Goal: Task Accomplishment & Management: Complete application form

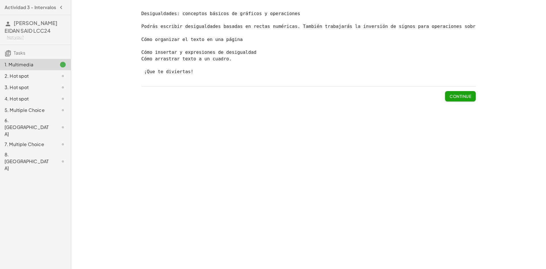
click at [458, 99] on span "Continue" at bounding box center [461, 96] width 22 height 5
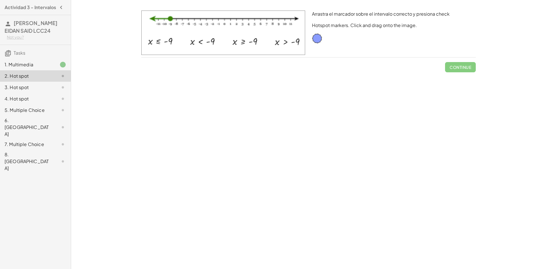
click at [244, 42] on img at bounding box center [223, 33] width 164 height 44
click at [246, 44] on img at bounding box center [223, 33] width 164 height 44
click at [241, 41] on img at bounding box center [223, 33] width 164 height 44
click at [243, 41] on img at bounding box center [223, 33] width 164 height 44
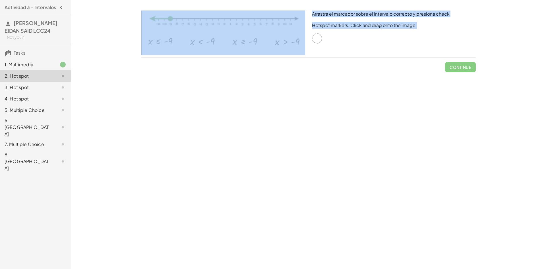
drag, startPoint x: 320, startPoint y: 36, endPoint x: 264, endPoint y: 55, distance: 58.9
click at [264, 55] on div "Arrastra el marcador sobre el intervalo correcto y presiona check Hotspot marke…" at bounding box center [308, 33] width 341 height 53
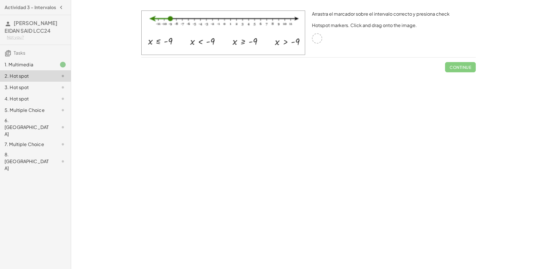
click at [325, 66] on div "Continue" at bounding box center [308, 64] width 335 height 15
drag, startPoint x: 172, startPoint y: 20, endPoint x: 187, endPoint y: 15, distance: 16.7
click at [187, 15] on img at bounding box center [223, 33] width 164 height 44
click at [207, 41] on img at bounding box center [223, 33] width 164 height 44
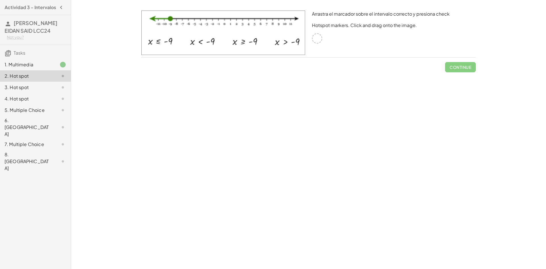
click at [242, 45] on img at bounding box center [223, 33] width 164 height 44
click at [315, 40] on div at bounding box center [317, 38] width 10 height 10
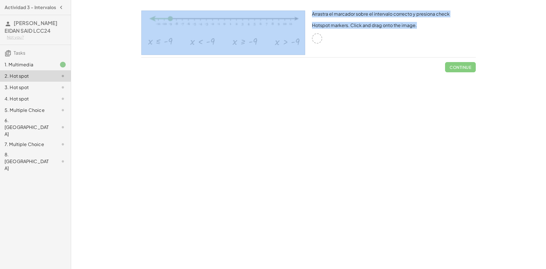
drag, startPoint x: 315, startPoint y: 40, endPoint x: 250, endPoint y: 52, distance: 65.9
click at [249, 52] on div "Arrastra el marcador sobre el intervalo correcto y presiona check Hotspot marke…" at bounding box center [308, 33] width 341 height 53
drag, startPoint x: 241, startPoint y: 46, endPoint x: 240, endPoint y: 41, distance: 5.1
click at [240, 41] on img at bounding box center [223, 33] width 164 height 44
click at [312, 45] on div "Arrastra el marcador sobre el intervalo correcto y presiona check Hotspot marke…" at bounding box center [394, 33] width 171 height 53
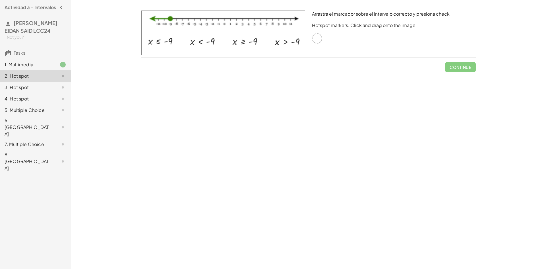
click at [320, 43] on div "Arrastra el marcador sobre el intervalo correcto y presiona check Hotspot marke…" at bounding box center [394, 33] width 171 height 53
drag, startPoint x: 247, startPoint y: 46, endPoint x: 255, endPoint y: 44, distance: 8.9
click at [247, 41] on img at bounding box center [223, 33] width 164 height 44
click at [282, 51] on img at bounding box center [223, 33] width 164 height 44
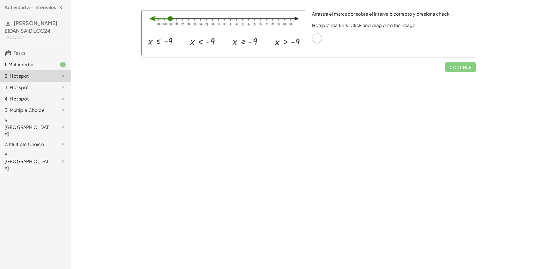
click at [281, 51] on img at bounding box center [223, 33] width 164 height 44
drag, startPoint x: 315, startPoint y: 41, endPoint x: 239, endPoint y: 45, distance: 76.6
drag, startPoint x: 245, startPoint y: 45, endPoint x: 247, endPoint y: 53, distance: 8.1
click at [461, 71] on button "Check" at bounding box center [464, 67] width 24 height 10
drag, startPoint x: 246, startPoint y: 50, endPoint x: 245, endPoint y: 44, distance: 6.1
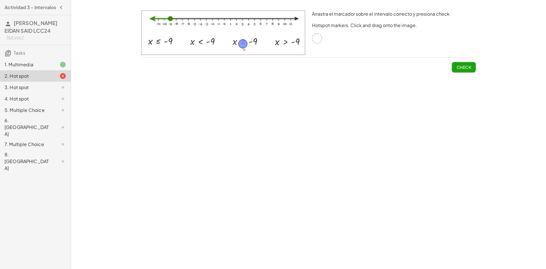
click at [459, 66] on span "Check" at bounding box center [464, 67] width 15 height 5
drag, startPoint x: 243, startPoint y: 45, endPoint x: 244, endPoint y: 42, distance: 3.1
click at [471, 70] on button "Check" at bounding box center [464, 67] width 24 height 10
drag, startPoint x: 245, startPoint y: 42, endPoint x: 240, endPoint y: 43, distance: 5.2
drag, startPoint x: 245, startPoint y: 42, endPoint x: 248, endPoint y: 42, distance: 2.9
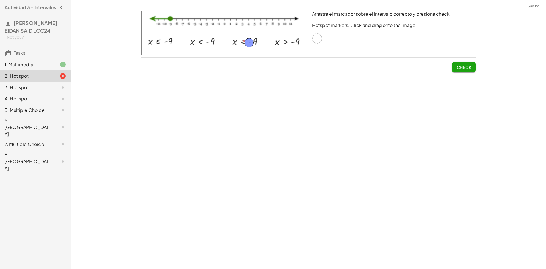
drag, startPoint x: 251, startPoint y: 42, endPoint x: 258, endPoint y: 42, distance: 6.8
click at [259, 41] on img at bounding box center [223, 33] width 164 height 44
drag, startPoint x: 259, startPoint y: 41, endPoint x: 254, endPoint y: 43, distance: 5.1
click at [257, 42] on img at bounding box center [223, 33] width 164 height 44
drag, startPoint x: 253, startPoint y: 43, endPoint x: 246, endPoint y: 42, distance: 7.7
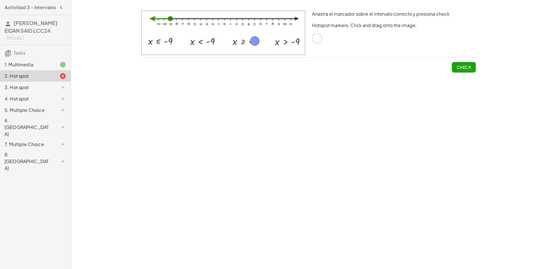
drag, startPoint x: 245, startPoint y: 41, endPoint x: 256, endPoint y: 40, distance: 11.1
drag, startPoint x: 256, startPoint y: 43, endPoint x: 247, endPoint y: 44, distance: 9.1
click at [467, 70] on button "Check" at bounding box center [464, 67] width 24 height 10
drag, startPoint x: 242, startPoint y: 43, endPoint x: 244, endPoint y: 51, distance: 8.2
drag, startPoint x: 242, startPoint y: 50, endPoint x: 243, endPoint y: 43, distance: 6.9
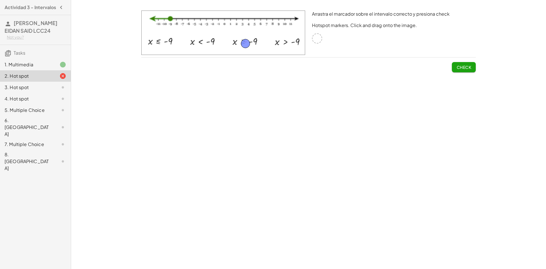
click at [467, 69] on span "Check" at bounding box center [464, 67] width 15 height 5
drag, startPoint x: 244, startPoint y: 44, endPoint x: 253, endPoint y: 41, distance: 9.9
click at [461, 68] on span "Check" at bounding box center [464, 67] width 15 height 5
drag, startPoint x: 254, startPoint y: 40, endPoint x: 317, endPoint y: 38, distance: 62.6
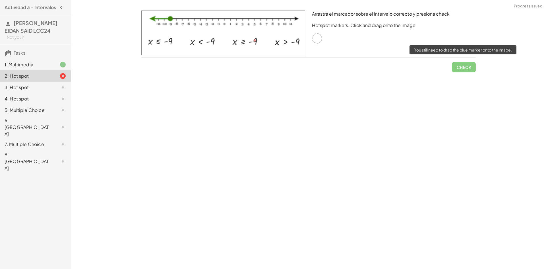
click at [459, 67] on span "Check" at bounding box center [464, 64] width 24 height 15
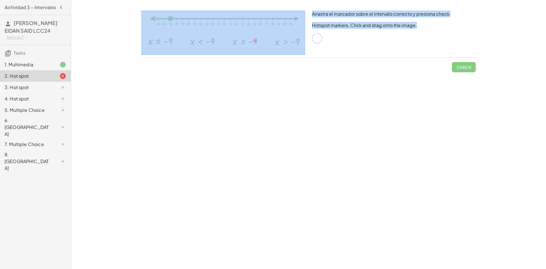
drag, startPoint x: 318, startPoint y: 37, endPoint x: 253, endPoint y: 45, distance: 65.0
click at [253, 45] on div "Arrastra el marcador sobre el intervalo correcto y presiona check Hotspot marke…" at bounding box center [308, 33] width 341 height 53
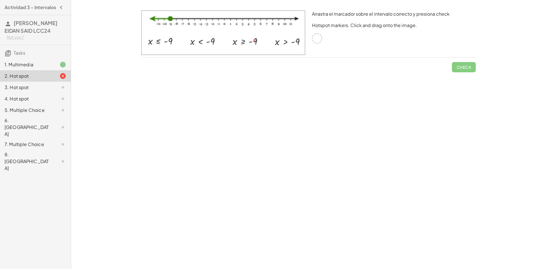
click at [300, 67] on div "Check" at bounding box center [308, 64] width 335 height 15
click at [261, 42] on img at bounding box center [223, 33] width 164 height 44
drag, startPoint x: 319, startPoint y: 40, endPoint x: 245, endPoint y: 44, distance: 74.3
click at [459, 68] on span "Check" at bounding box center [464, 67] width 15 height 5
drag, startPoint x: 244, startPoint y: 43, endPoint x: 256, endPoint y: 56, distance: 17.7
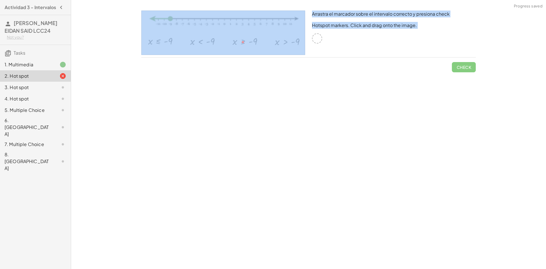
drag, startPoint x: 264, startPoint y: 58, endPoint x: 264, endPoint y: 66, distance: 8.0
click at [0, 0] on div "Arrastra el marcador sobre el intervalo correcto y presiona check Hotspot marke…" at bounding box center [0, 0] width 0 height 0
drag, startPoint x: 340, startPoint y: 62, endPoint x: 342, endPoint y: 58, distance: 4.3
click at [340, 61] on div "Check" at bounding box center [308, 64] width 335 height 15
click at [342, 58] on div "Arrastra el marcador sobre el intervalo correcto y presiona check Hotspot marke…" at bounding box center [394, 33] width 171 height 53
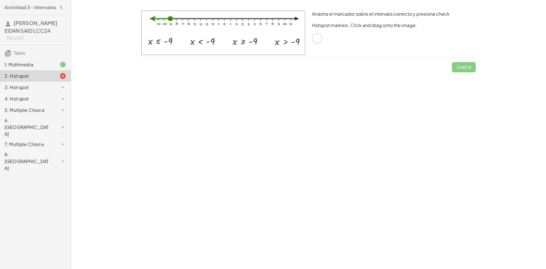
drag, startPoint x: 283, startPoint y: 28, endPoint x: 288, endPoint y: 86, distance: 58.9
click at [288, 86] on div "Desigualdades: conceptos básicos de gráficos y operaciones Podrás escribir desi…" at bounding box center [308, 134] width 475 height 269
click at [68, 75] on div "2. Hot spot" at bounding box center [35, 75] width 71 height 11
click at [68, 93] on div "2. Hot spot" at bounding box center [35, 98] width 71 height 11
click at [56, 77] on div at bounding box center [58, 76] width 16 height 7
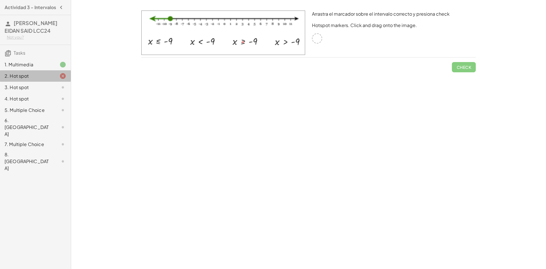
click at [56, 77] on div at bounding box center [58, 76] width 16 height 7
click at [57, 67] on div at bounding box center [58, 64] width 16 height 7
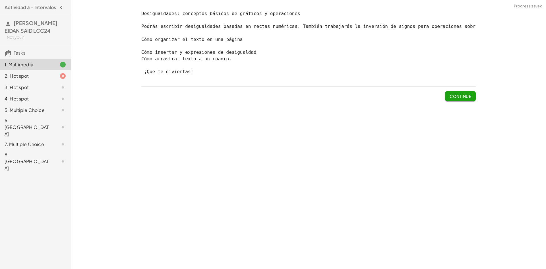
click at [59, 75] on div at bounding box center [58, 76] width 16 height 7
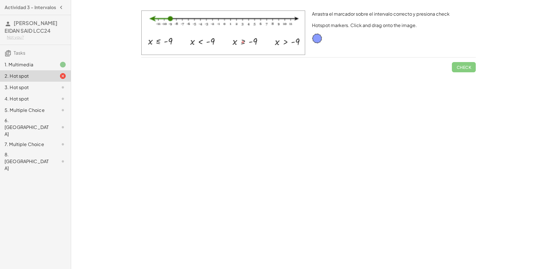
drag, startPoint x: 238, startPoint y: 41, endPoint x: 318, endPoint y: 38, distance: 80.0
click at [318, 38] on div "Arrastra el marcador sobre el intervalo correcto y presiona check Hotspot marke…" at bounding box center [308, 33] width 341 height 53
drag, startPoint x: 318, startPoint y: 38, endPoint x: 255, endPoint y: 43, distance: 62.8
click at [461, 67] on span "Check" at bounding box center [464, 67] width 15 height 5
drag, startPoint x: 254, startPoint y: 43, endPoint x: 247, endPoint y: 51, distance: 10.7
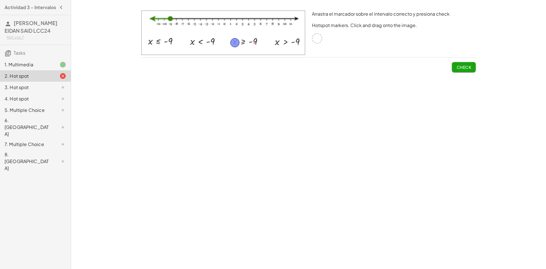
drag, startPoint x: 245, startPoint y: 50, endPoint x: 233, endPoint y: 42, distance: 14.6
drag, startPoint x: 472, startPoint y: 64, endPoint x: 467, endPoint y: 65, distance: 5.0
click at [472, 64] on button "Check" at bounding box center [464, 67] width 24 height 10
drag, startPoint x: 234, startPoint y: 43, endPoint x: 240, endPoint y: 42, distance: 5.7
click at [458, 65] on span "Check" at bounding box center [464, 67] width 15 height 5
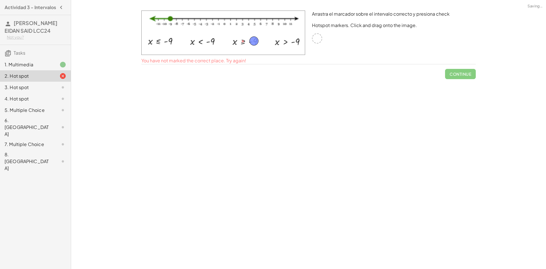
drag, startPoint x: 245, startPoint y: 42, endPoint x: 256, endPoint y: 41, distance: 11.1
click at [471, 66] on span "Check" at bounding box center [464, 67] width 15 height 5
drag, startPoint x: 254, startPoint y: 43, endPoint x: 244, endPoint y: 43, distance: 10.5
click at [458, 67] on span "Check" at bounding box center [464, 67] width 15 height 5
drag, startPoint x: 241, startPoint y: 43, endPoint x: 166, endPoint y: 20, distance: 77.8
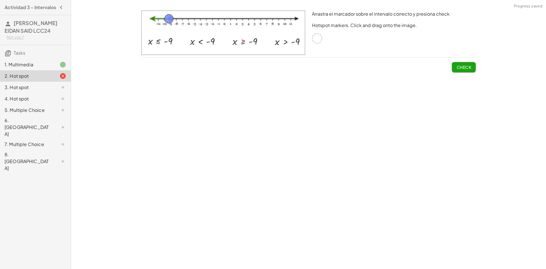
click at [467, 69] on span "Check" at bounding box center [464, 67] width 15 height 5
drag, startPoint x: 168, startPoint y: 18, endPoint x: 242, endPoint y: 42, distance: 78.2
click at [469, 67] on span "Check" at bounding box center [464, 67] width 15 height 5
drag, startPoint x: 244, startPoint y: 44, endPoint x: 204, endPoint y: 42, distance: 39.9
click at [465, 68] on span "Check" at bounding box center [464, 67] width 15 height 5
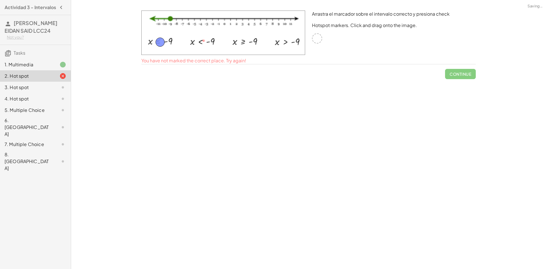
drag, startPoint x: 205, startPoint y: 42, endPoint x: 161, endPoint y: 44, distance: 43.5
click at [464, 66] on span "Check" at bounding box center [464, 67] width 15 height 5
drag, startPoint x: 160, startPoint y: 41, endPoint x: 165, endPoint y: 46, distance: 7.2
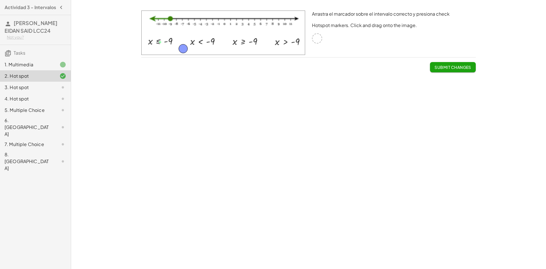
drag, startPoint x: 166, startPoint y: 49, endPoint x: 183, endPoint y: 50, distance: 17.1
drag, startPoint x: 174, startPoint y: 47, endPoint x: 160, endPoint y: 43, distance: 14.0
click at [460, 68] on span "Submit Changes" at bounding box center [453, 67] width 37 height 5
click at [457, 65] on span "Continue" at bounding box center [461, 67] width 22 height 5
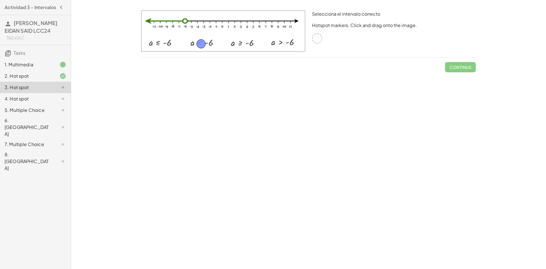
drag, startPoint x: 317, startPoint y: 40, endPoint x: 201, endPoint y: 45, distance: 116.2
click at [463, 69] on span "Check" at bounding box center [464, 67] width 15 height 5
click at [455, 67] on span "Continue" at bounding box center [461, 67] width 22 height 5
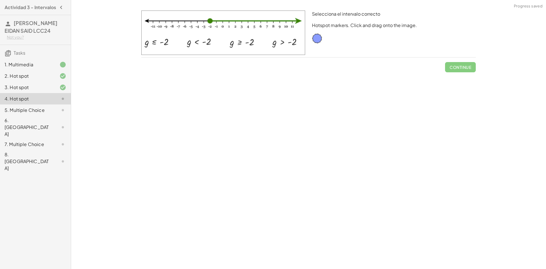
click at [32, 78] on div "2. Hot spot" at bounding box center [28, 76] width 46 height 7
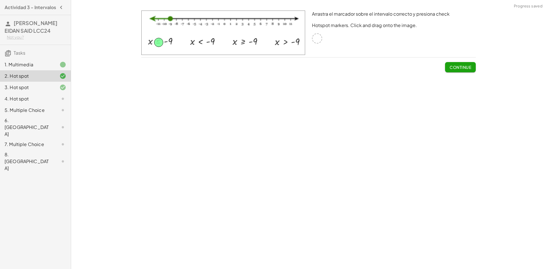
click at [41, 88] on div "3. Hot spot" at bounding box center [28, 87] width 46 height 7
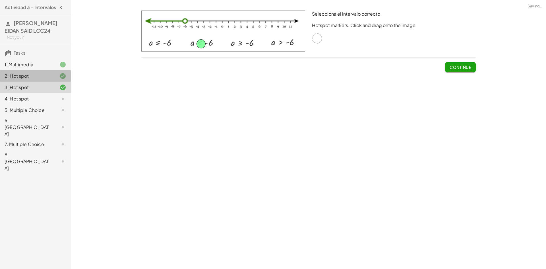
click at [50, 77] on div at bounding box center [58, 76] width 16 height 7
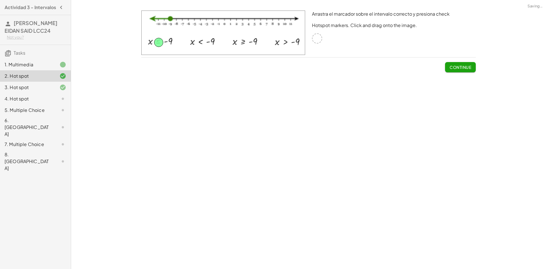
click at [28, 90] on div "3. Hot spot" at bounding box center [28, 87] width 46 height 7
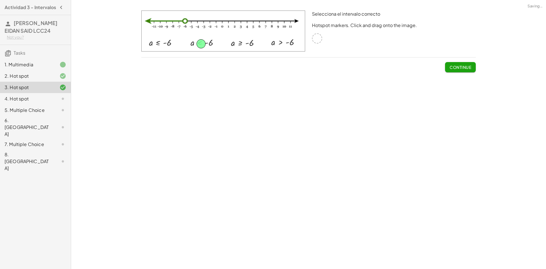
click at [9, 97] on div "4. Hot spot" at bounding box center [28, 98] width 46 height 7
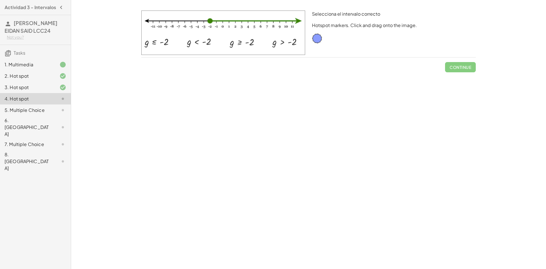
click at [238, 43] on img at bounding box center [223, 33] width 164 height 44
drag, startPoint x: 313, startPoint y: 40, endPoint x: 240, endPoint y: 44, distance: 73.5
click at [460, 68] on span "Check" at bounding box center [464, 67] width 15 height 5
click at [60, 111] on icon at bounding box center [62, 110] width 7 height 7
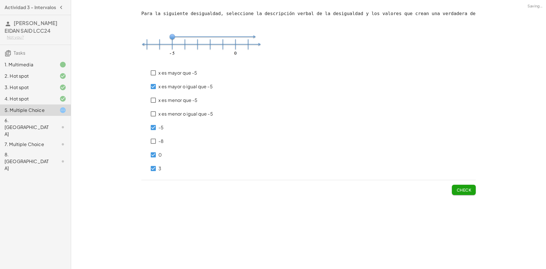
click at [459, 192] on span "Check" at bounding box center [464, 189] width 15 height 5
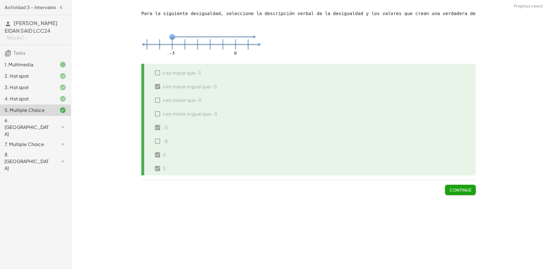
click at [38, 122] on div "6. [GEOGRAPHIC_DATA]" at bounding box center [28, 127] width 46 height 20
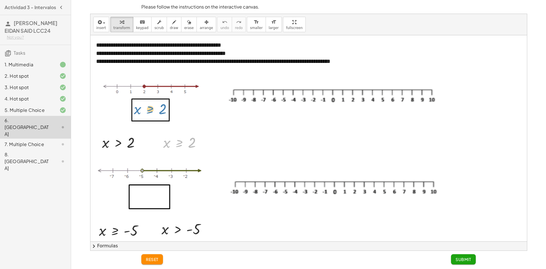
drag, startPoint x: 179, startPoint y: 144, endPoint x: 150, endPoint y: 111, distance: 44.2
click at [202, 144] on div at bounding box center [203, 143] width 6 height 6
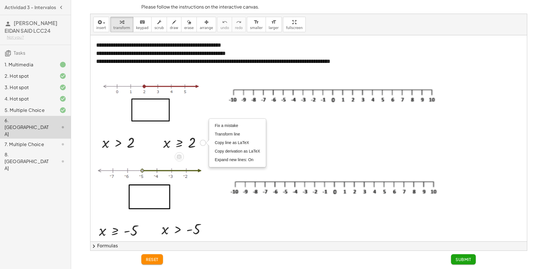
click at [196, 146] on div at bounding box center [184, 142] width 48 height 19
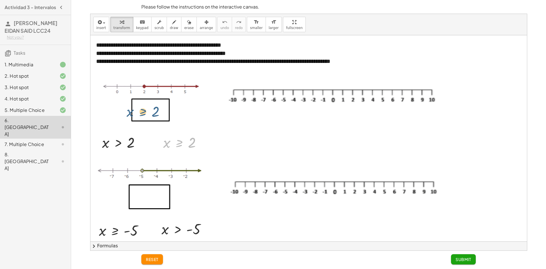
drag, startPoint x: 186, startPoint y: 148, endPoint x: 149, endPoint y: 116, distance: 48.4
click at [149, 116] on div "**********" at bounding box center [308, 194] width 437 height 319
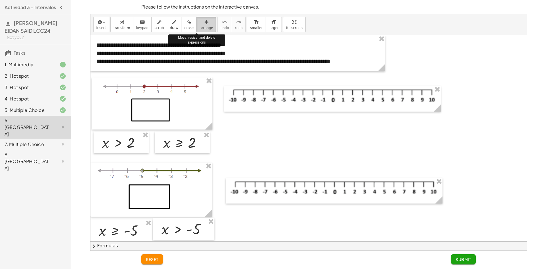
click at [200, 28] on span "arrange" at bounding box center [206, 28] width 13 height 4
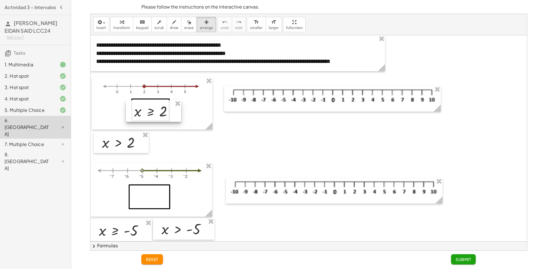
drag, startPoint x: 184, startPoint y: 138, endPoint x: 154, endPoint y: 106, distance: 44.1
click at [154, 106] on div at bounding box center [153, 111] width 55 height 22
click at [223, 140] on div at bounding box center [308, 194] width 437 height 319
click at [198, 32] on div "insert select one: Math Expression Function Text Youtube Video Graphing Geometr…" at bounding box center [308, 24] width 437 height 21
click at [200, 26] on span "arrange" at bounding box center [206, 28] width 13 height 4
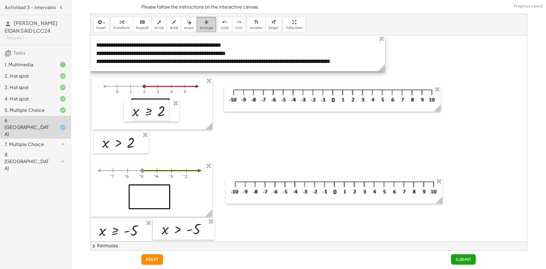
click at [203, 19] on button "arrange" at bounding box center [207, 24] width 20 height 15
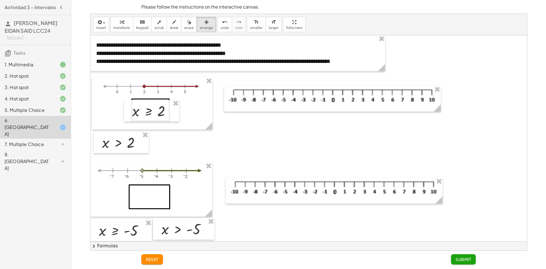
click at [213, 141] on div at bounding box center [308, 194] width 437 height 319
drag, startPoint x: 213, startPoint y: 141, endPoint x: 216, endPoint y: 142, distance: 3.5
click at [213, 141] on div at bounding box center [308, 194] width 437 height 319
click at [101, 30] on span "insert" at bounding box center [101, 28] width 10 height 4
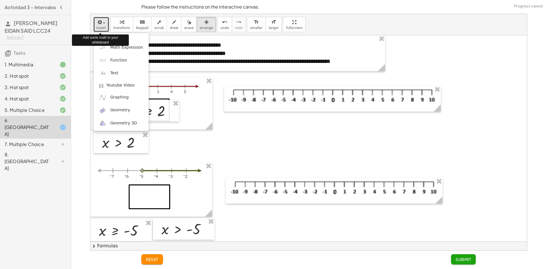
click at [101, 30] on span "insert" at bounding box center [101, 28] width 10 height 4
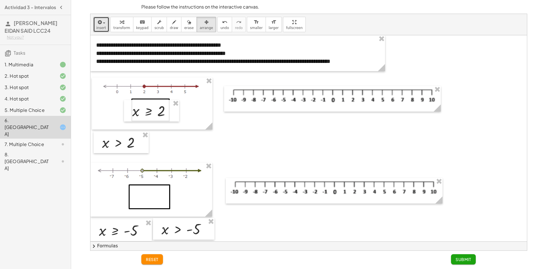
click at [238, 138] on div at bounding box center [308, 194] width 437 height 319
click at [239, 138] on div at bounding box center [308, 194] width 437 height 319
click at [170, 26] on span "draw" at bounding box center [174, 28] width 9 height 4
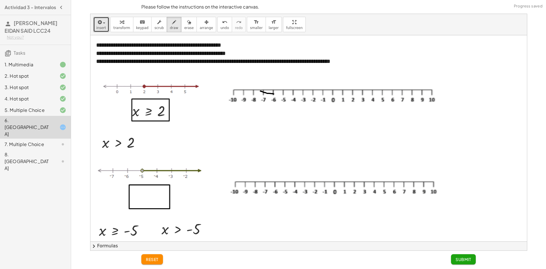
drag, startPoint x: 260, startPoint y: 91, endPoint x: 274, endPoint y: 94, distance: 13.7
click at [274, 94] on div at bounding box center [308, 194] width 437 height 319
click at [220, 27] on span "undo" at bounding box center [224, 28] width 9 height 4
drag, startPoint x: 353, startPoint y: 85, endPoint x: 356, endPoint y: 87, distance: 3.9
click at [355, 85] on div at bounding box center [308, 194] width 437 height 319
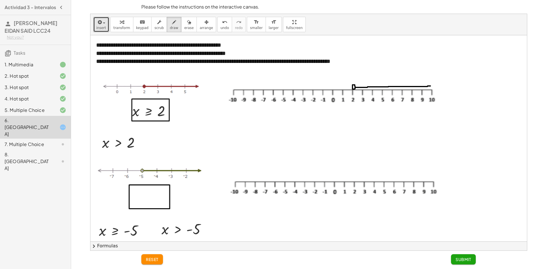
drag, startPoint x: 355, startPoint y: 87, endPoint x: 432, endPoint y: 89, distance: 76.3
click at [431, 86] on div at bounding box center [308, 194] width 437 height 319
drag, startPoint x: 432, startPoint y: 84, endPoint x: 432, endPoint y: 88, distance: 4.6
click at [432, 88] on div at bounding box center [308, 194] width 437 height 319
drag, startPoint x: 432, startPoint y: 83, endPoint x: 433, endPoint y: 89, distance: 5.5
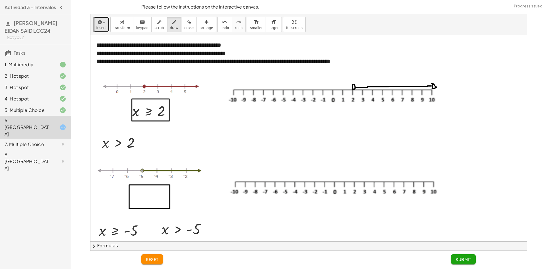
click at [433, 89] on div at bounding box center [308, 194] width 437 height 319
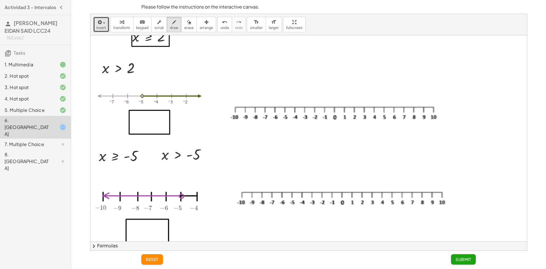
scroll to position [84, 0]
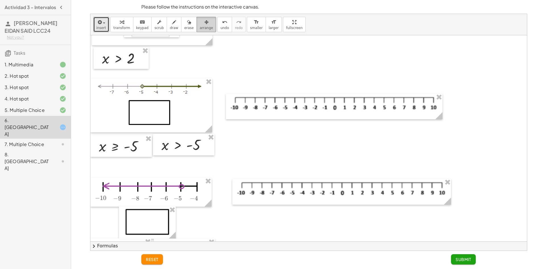
click at [200, 21] on div "button" at bounding box center [206, 21] width 13 height 7
drag, startPoint x: 180, startPoint y: 149, endPoint x: 150, endPoint y: 115, distance: 45.5
click at [150, 115] on div at bounding box center [154, 111] width 62 height 22
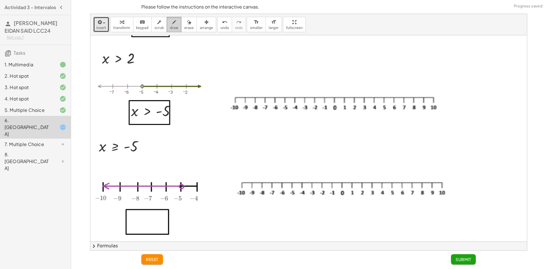
click at [172, 28] on button "draw" at bounding box center [174, 24] width 15 height 15
click at [285, 96] on div at bounding box center [308, 110] width 437 height 319
drag, startPoint x: 286, startPoint y: 97, endPoint x: 434, endPoint y: 96, distance: 147.6
click at [433, 96] on div at bounding box center [308, 110] width 437 height 319
click at [433, 97] on div at bounding box center [308, 110] width 437 height 319
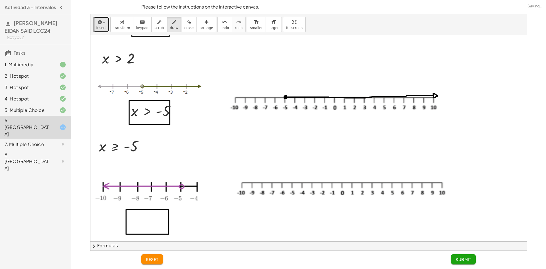
drag, startPoint x: 434, startPoint y: 94, endPoint x: 434, endPoint y: 97, distance: 3.7
click at [434, 97] on div at bounding box center [308, 110] width 437 height 319
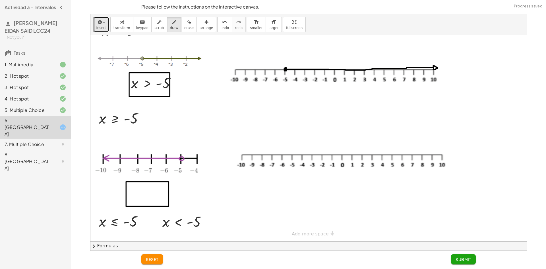
scroll to position [113, 0]
click at [200, 26] on span "arrange" at bounding box center [206, 28] width 13 height 4
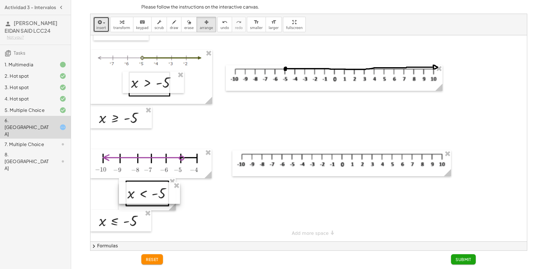
drag, startPoint x: 187, startPoint y: 226, endPoint x: 152, endPoint y: 199, distance: 44.7
click at [152, 199] on div at bounding box center [149, 193] width 61 height 22
click at [170, 27] on span "draw" at bounding box center [174, 28] width 9 height 4
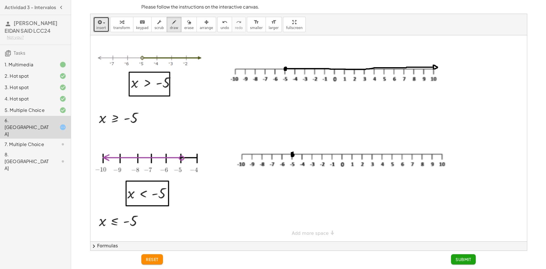
click at [293, 152] on div at bounding box center [308, 82] width 437 height 319
drag, startPoint x: 291, startPoint y: 154, endPoint x: 243, endPoint y: 153, distance: 47.8
click at [243, 153] on div at bounding box center [308, 82] width 437 height 319
drag, startPoint x: 243, startPoint y: 150, endPoint x: 244, endPoint y: 153, distance: 3.3
click at [244, 153] on div at bounding box center [308, 82] width 437 height 319
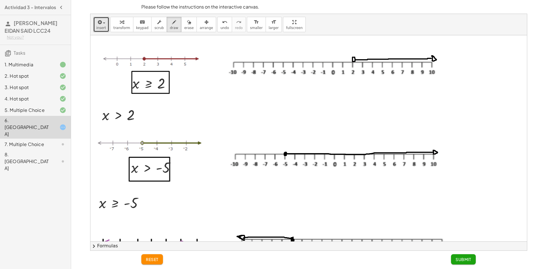
scroll to position [27, 0]
click at [474, 259] on button "Submit" at bounding box center [463, 259] width 25 height 10
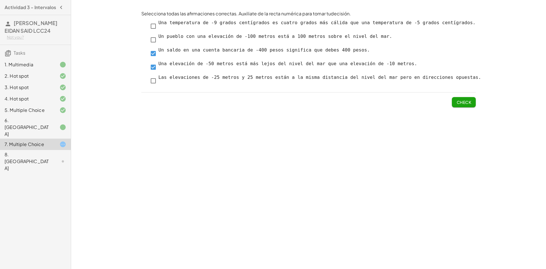
click at [0, 0] on div "Las elevaciones de -25 metros y 25 metros están a la misma distancia del nivel …" at bounding box center [0, 0] width 0 height 0
click at [465, 101] on span "Check" at bounding box center [464, 102] width 15 height 5
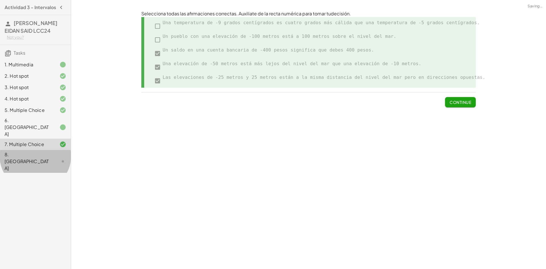
click at [56, 150] on div "8. [GEOGRAPHIC_DATA]" at bounding box center [35, 161] width 71 height 23
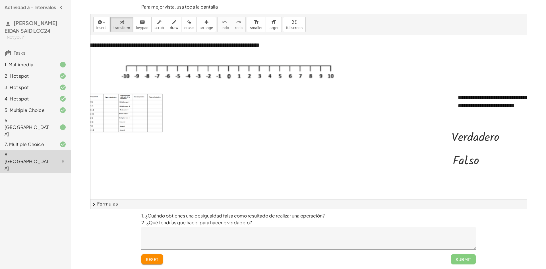
scroll to position [0, 0]
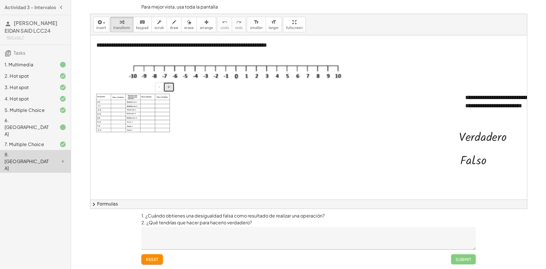
click at [172, 90] on button "+" at bounding box center [169, 87] width 11 height 10
drag, startPoint x: 279, startPoint y: 31, endPoint x: 279, endPoint y: 55, distance: 24.7
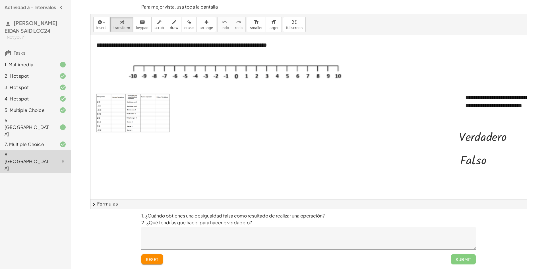
click at [279, 55] on div "**********" at bounding box center [308, 111] width 437 height 195
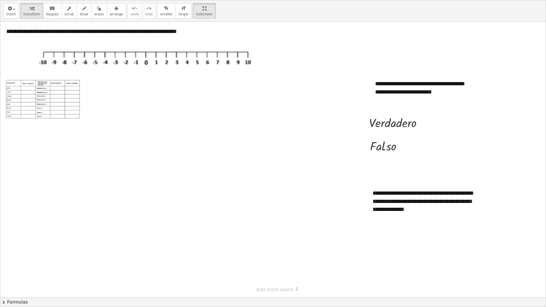
drag, startPoint x: 152, startPoint y: 111, endPoint x: 195, endPoint y: 137, distance: 50.1
click at [246, 153] on div at bounding box center [273, 160] width 546 height 276
click at [75, 112] on img at bounding box center [43, 99] width 74 height 39
drag, startPoint x: 85, startPoint y: 122, endPoint x: 94, endPoint y: 121, distance: 8.8
click at [127, 147] on div "**********" at bounding box center [273, 160] width 546 height 276
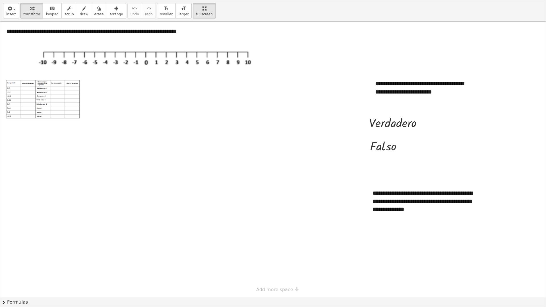
drag, startPoint x: 81, startPoint y: 119, endPoint x: 97, endPoint y: 126, distance: 17.3
click at [98, 126] on div "**********" at bounding box center [273, 160] width 546 height 276
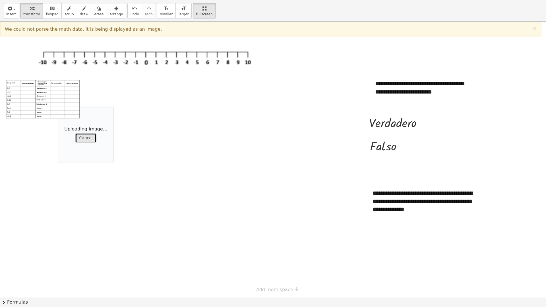
click at [89, 141] on button "Cancel" at bounding box center [85, 138] width 21 height 10
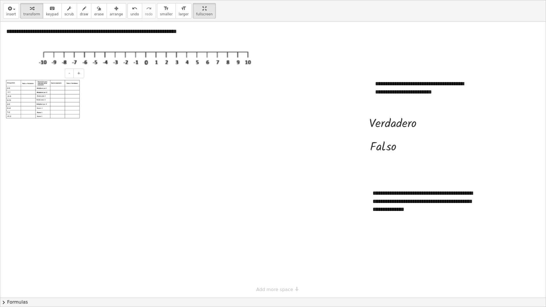
click at [63, 81] on img at bounding box center [43, 99] width 74 height 39
click at [101, 130] on div at bounding box center [273, 160] width 546 height 276
drag, startPoint x: 185, startPoint y: 11, endPoint x: 185, endPoint y: -14, distance: 24.7
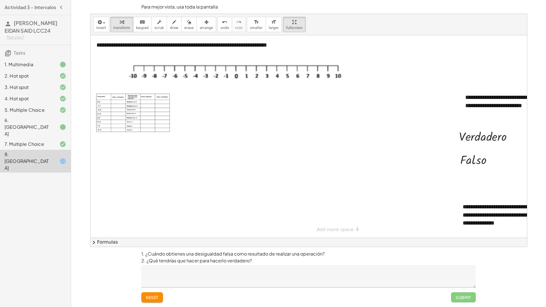
click at [185, 0] on html "Actividad 3 - Intervalos SAUCEDO PINON EIDAN SAID LCC24 Not you? Tasks 1. Multi…" at bounding box center [273, 153] width 546 height 307
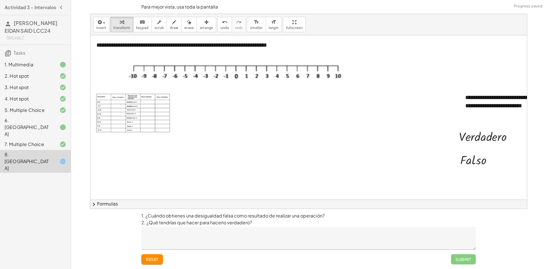
click at [18, 82] on div "1. Multimedia" at bounding box center [35, 87] width 71 height 11
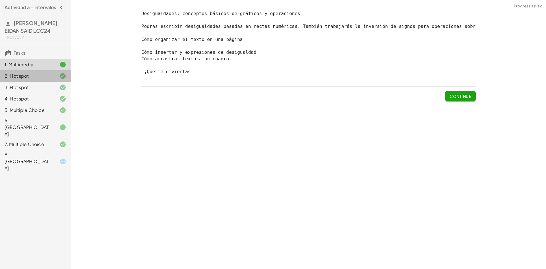
click at [47, 93] on div "2. Hot spot" at bounding box center [35, 98] width 71 height 11
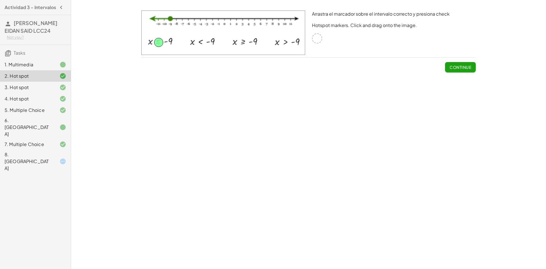
click at [48, 85] on div "3. Hot spot" at bounding box center [28, 87] width 46 height 7
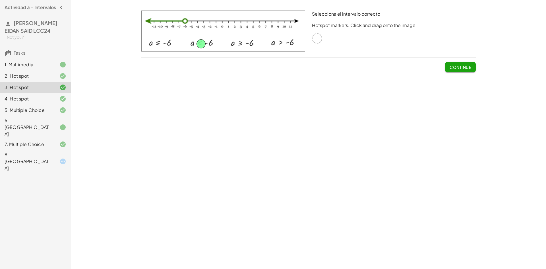
click at [44, 98] on div "4. Hot spot" at bounding box center [28, 98] width 46 height 7
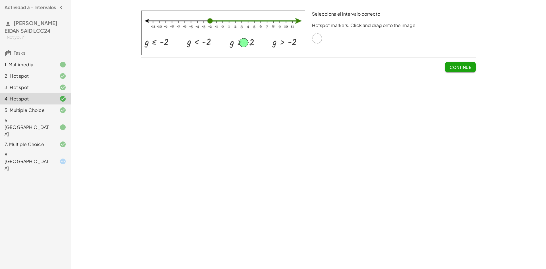
click at [43, 110] on div "5. Multiple Choice" at bounding box center [28, 110] width 46 height 7
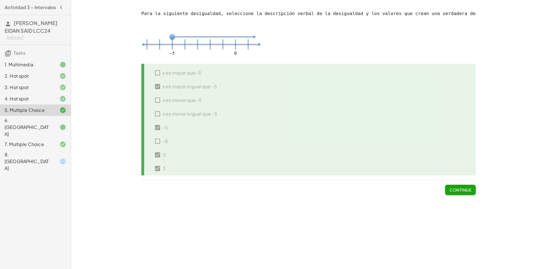
click at [45, 120] on div "6. [GEOGRAPHIC_DATA]" at bounding box center [28, 127] width 46 height 20
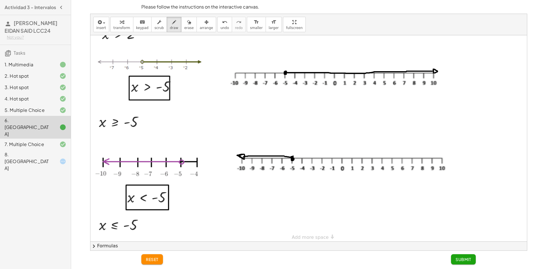
scroll to position [113, 0]
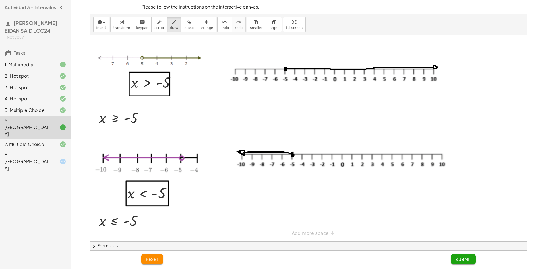
click at [14, 141] on div "7. Multiple Choice" at bounding box center [28, 144] width 46 height 7
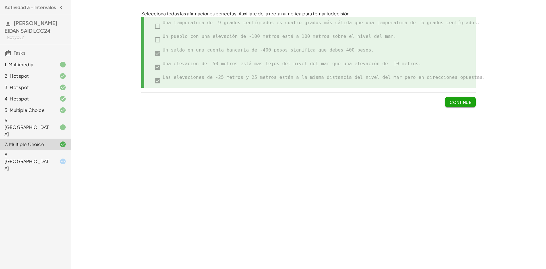
click at [17, 150] on div "8. [GEOGRAPHIC_DATA]" at bounding box center [35, 161] width 71 height 23
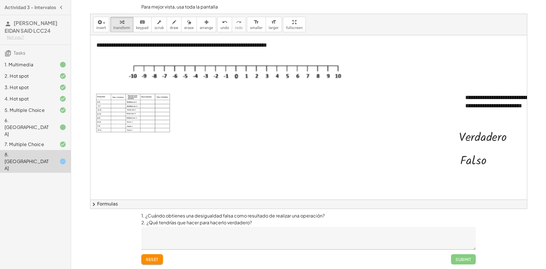
drag, startPoint x: 99, startPoint y: 69, endPoint x: 170, endPoint y: 130, distance: 93.2
click at [147, 140] on div at bounding box center [333, 135] width 487 height 201
click at [197, 22] on button "arrange" at bounding box center [207, 24] width 20 height 15
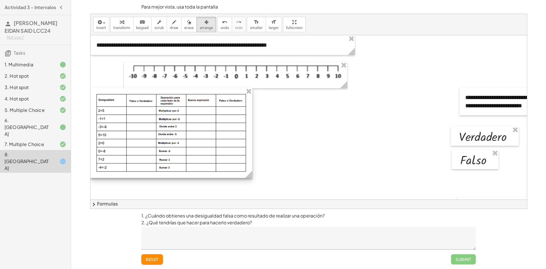
drag, startPoint x: 174, startPoint y: 137, endPoint x: 250, endPoint y: 151, distance: 78.1
click at [250, 151] on div "- +" at bounding box center [171, 133] width 162 height 90
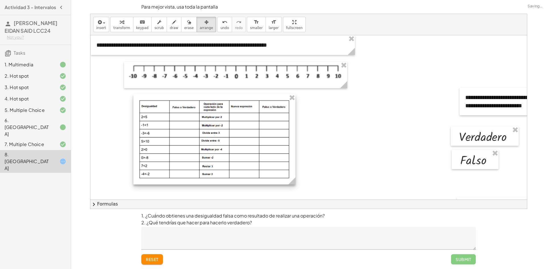
drag, startPoint x: 196, startPoint y: 90, endPoint x: 245, endPoint y: 96, distance: 49.0
click at [242, 96] on div at bounding box center [214, 139] width 162 height 90
click at [343, 103] on div at bounding box center [333, 135] width 487 height 201
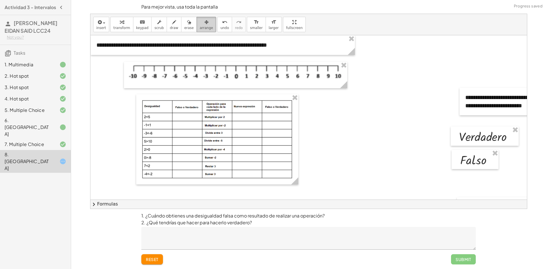
click at [197, 30] on button "arrange" at bounding box center [207, 24] width 20 height 15
click at [393, 117] on div at bounding box center [333, 135] width 487 height 201
click at [138, 28] on span "keypad" at bounding box center [142, 28] width 13 height 4
click at [185, 115] on img at bounding box center [217, 139] width 151 height 79
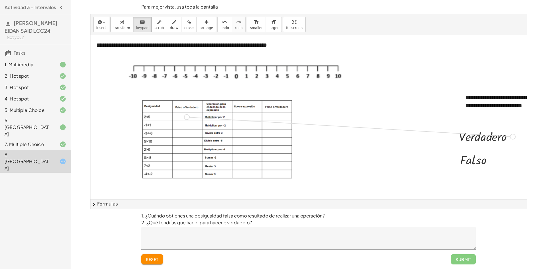
drag, startPoint x: 512, startPoint y: 137, endPoint x: 178, endPoint y: 117, distance: 334.9
click at [178, 117] on div "**********" at bounding box center [333, 135] width 487 height 201
drag, startPoint x: 182, startPoint y: 116, endPoint x: 199, endPoint y: 120, distance: 17.5
click at [199, 120] on div "**********" at bounding box center [333, 135] width 487 height 201
drag, startPoint x: 193, startPoint y: 25, endPoint x: 194, endPoint y: 34, distance: 9.4
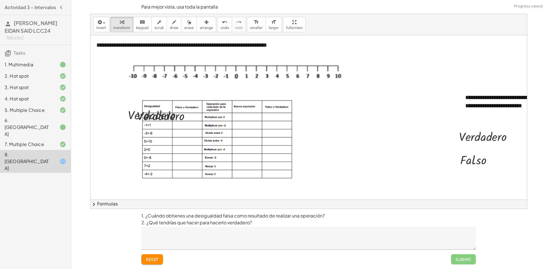
click at [200, 25] on div "button" at bounding box center [206, 21] width 13 height 7
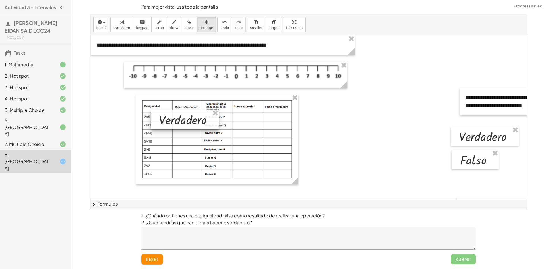
drag, startPoint x: 173, startPoint y: 111, endPoint x: 204, endPoint y: 116, distance: 31.7
click at [204, 116] on div at bounding box center [185, 119] width 68 height 19
drag, startPoint x: 212, startPoint y: 125, endPoint x: 210, endPoint y: 121, distance: 4.2
click at [210, 121] on div at bounding box center [183, 115] width 68 height 19
click at [151, 28] on button "scrub" at bounding box center [159, 24] width 16 height 15
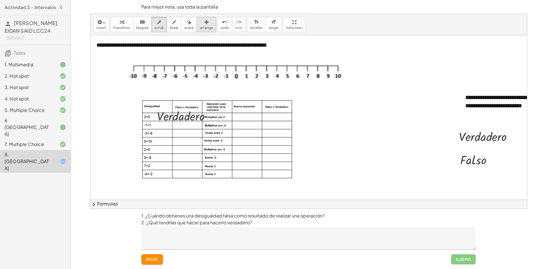
click at [200, 28] on span "arrange" at bounding box center [206, 28] width 13 height 4
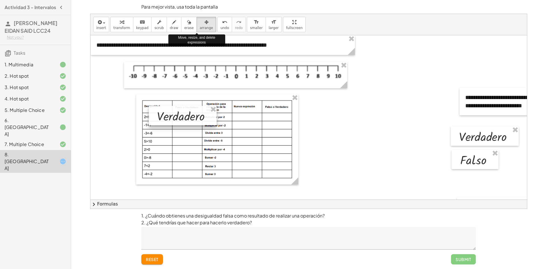
click at [208, 121] on div at bounding box center [183, 115] width 68 height 19
click at [209, 121] on div at bounding box center [183, 115] width 68 height 19
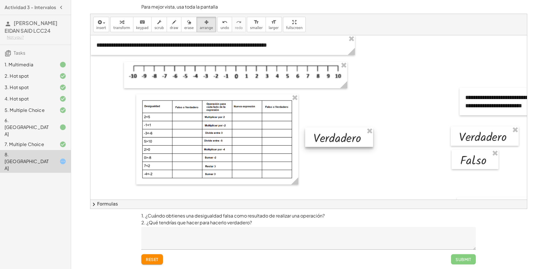
drag, startPoint x: 216, startPoint y: 124, endPoint x: 374, endPoint y: 145, distance: 159.0
click at [373, 145] on div at bounding box center [339, 136] width 68 height 19
drag, startPoint x: 284, startPoint y: 26, endPoint x: 289, endPoint y: 57, distance: 31.4
click at [284, 51] on div "**********" at bounding box center [308, 111] width 437 height 195
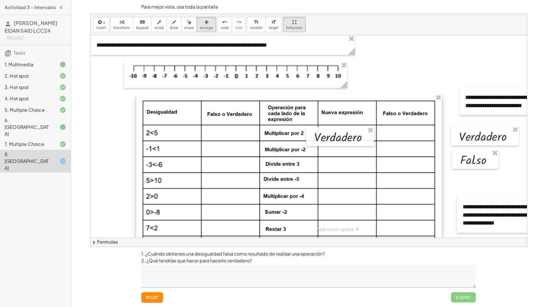
drag, startPoint x: 206, startPoint y: 170, endPoint x: 350, endPoint y: 200, distance: 146.7
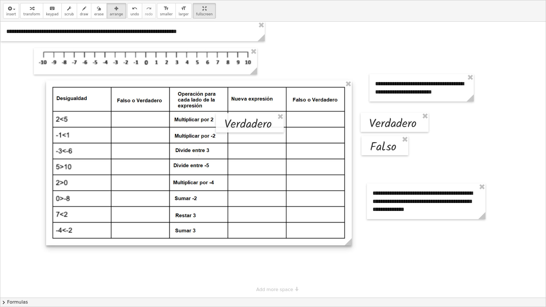
click at [350, 200] on div "- +" at bounding box center [199, 163] width 306 height 165
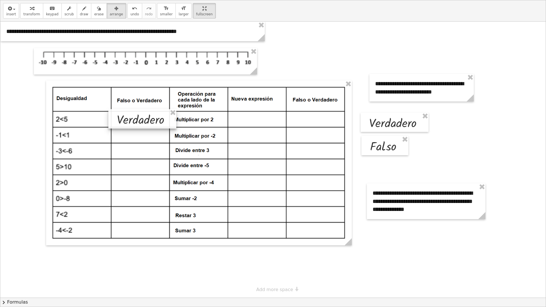
drag, startPoint x: 255, startPoint y: 126, endPoint x: 147, endPoint y: 122, distance: 107.9
click at [147, 122] on div at bounding box center [142, 118] width 68 height 19
click at [15, 16] on button "insert" at bounding box center [11, 10] width 16 height 15
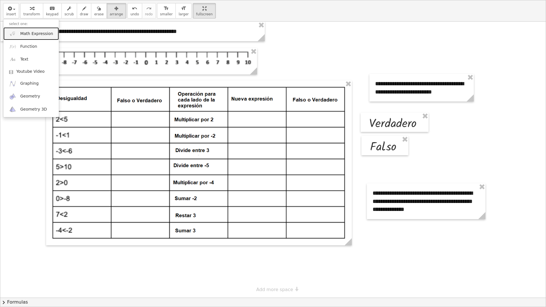
click at [40, 34] on span "Math Expression" at bounding box center [36, 34] width 33 height 6
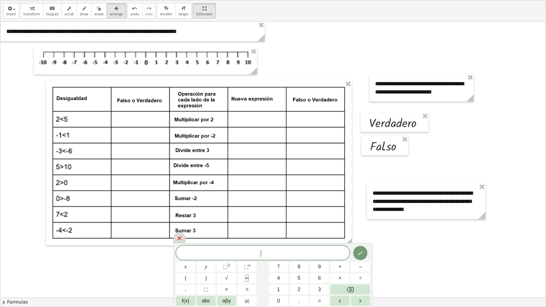
click at [176, 241] on div at bounding box center [180, 237] width 12 height 11
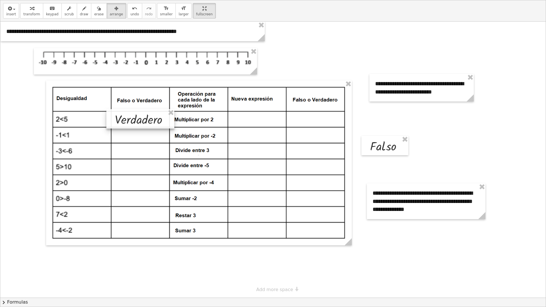
drag, startPoint x: 425, startPoint y: 124, endPoint x: 170, endPoint y: 120, distance: 254.9
click at [170, 120] on div at bounding box center [140, 118] width 68 height 19
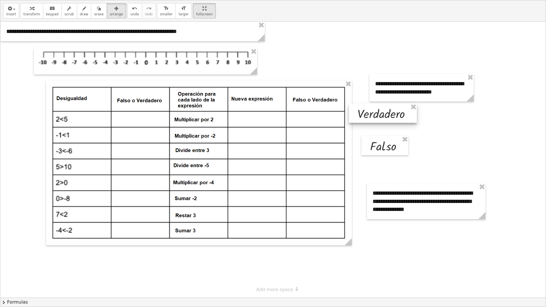
drag, startPoint x: 165, startPoint y: 120, endPoint x: 422, endPoint y: 119, distance: 257.5
click at [417, 119] on div at bounding box center [383, 113] width 68 height 19
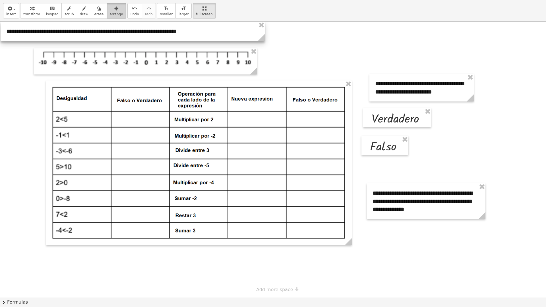
click at [107, 16] on button "arrange" at bounding box center [117, 10] width 20 height 15
click at [110, 16] on span "arrange" at bounding box center [116, 14] width 13 height 4
click at [80, 15] on span "draw" at bounding box center [84, 14] width 9 height 4
click at [110, 13] on span "arrange" at bounding box center [116, 14] width 13 height 4
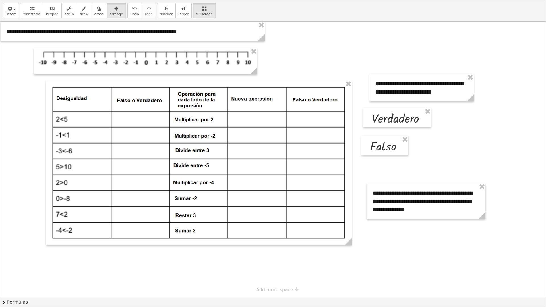
drag, startPoint x: 188, startPoint y: 18, endPoint x: 188, endPoint y: -7, distance: 24.7
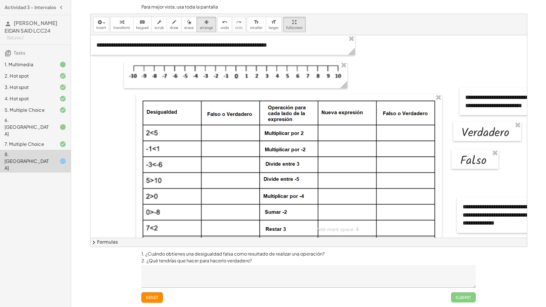
click at [188, 0] on html "Actividad 3 - Intervalos SAUCEDO PINON EIDAN SAID LCC24 Not you? Tasks 1. Multi…" at bounding box center [273, 153] width 546 height 307
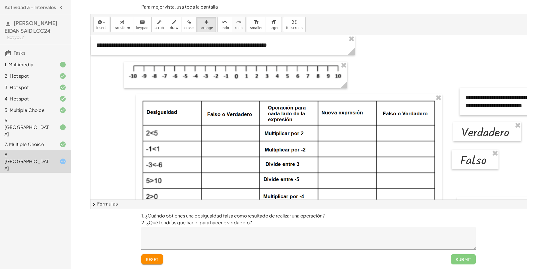
click at [213, 34] on div "insert select one: Math Expression Function Text Youtube Video Graphing Geometr…" at bounding box center [308, 24] width 437 height 21
click at [217, 31] on button "undo undo" at bounding box center [224, 24] width 15 height 15
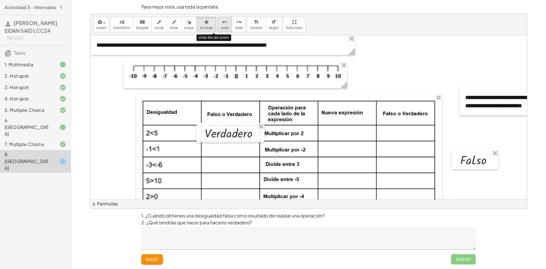
click at [217, 31] on button "undo undo" at bounding box center [224, 24] width 15 height 15
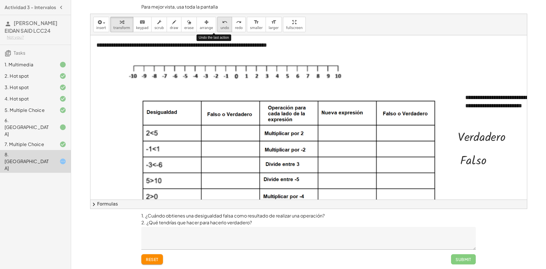
click at [217, 31] on button "undo undo" at bounding box center [224, 24] width 15 height 15
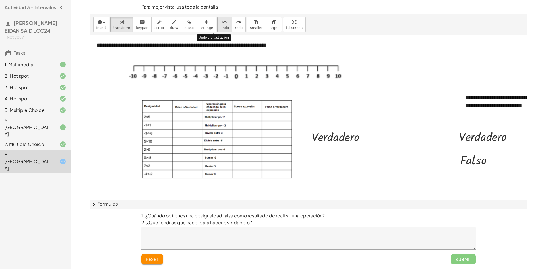
click at [217, 31] on button "undo undo" at bounding box center [224, 24] width 15 height 15
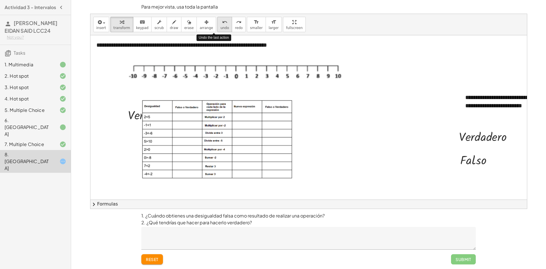
click at [217, 31] on button "undo undo" at bounding box center [224, 24] width 15 height 15
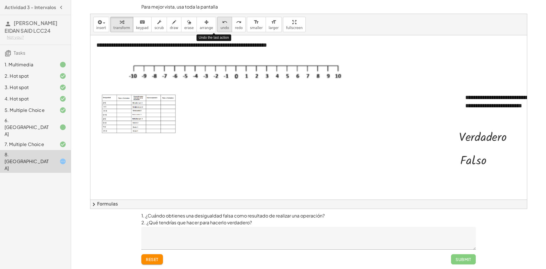
click at [217, 31] on button "undo undo" at bounding box center [224, 24] width 15 height 15
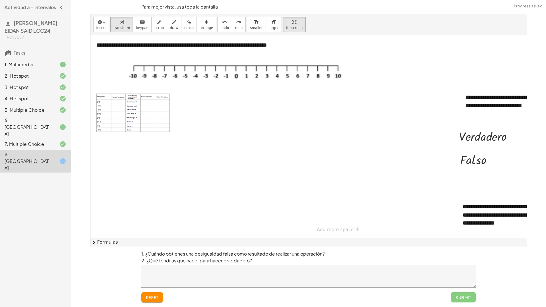
drag, startPoint x: 285, startPoint y: 30, endPoint x: 285, endPoint y: 54, distance: 24.7
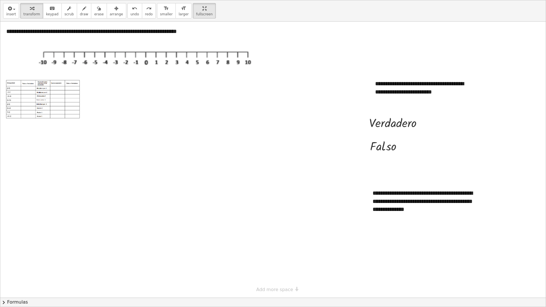
click at [285, 54] on div "**********" at bounding box center [273, 153] width 546 height 307
click at [113, 12] on button "arrange" at bounding box center [117, 10] width 20 height 15
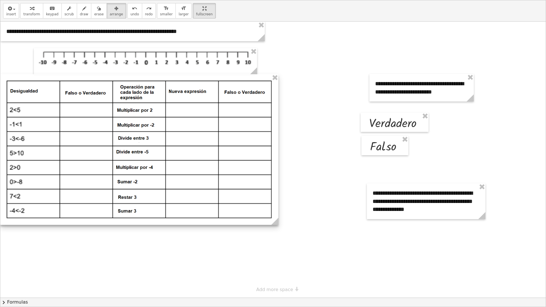
drag, startPoint x: 84, startPoint y: 122, endPoint x: 277, endPoint y: 213, distance: 213.2
click at [277, 213] on div "- +" at bounding box center [139, 149] width 278 height 151
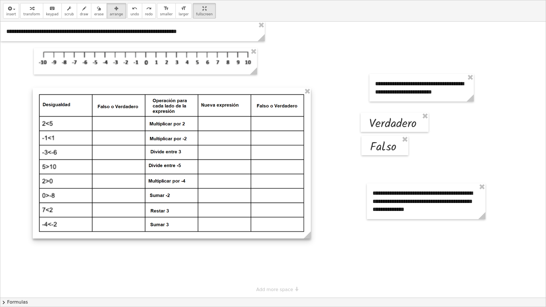
drag, startPoint x: 139, startPoint y: 80, endPoint x: 171, endPoint y: 92, distance: 33.8
click at [172, 93] on div at bounding box center [172, 163] width 278 height 151
click at [342, 139] on div at bounding box center [273, 160] width 546 height 276
drag, startPoint x: 177, startPoint y: 9, endPoint x: 184, endPoint y: 11, distance: 7.3
click at [178, 10] on div "insert select one: Math Expression Function Text Youtube Video Graphing Geometr…" at bounding box center [273, 10] width 546 height 21
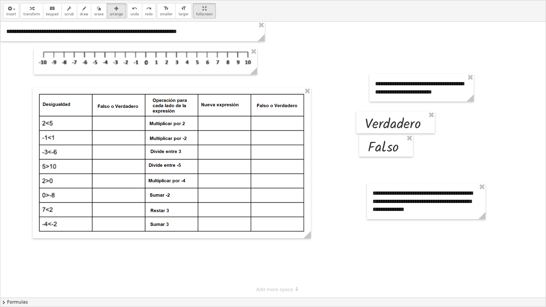
click at [200, 11] on div "insert select one: Math Expression Function Text Youtube Video Graphing Geometr…" at bounding box center [273, 10] width 546 height 21
click at [110, 16] on span "arrange" at bounding box center [116, 14] width 13 height 4
click at [43, 13] on button "keyboard keypad" at bounding box center [52, 10] width 19 height 15
drag, startPoint x: 427, startPoint y: 124, endPoint x: 123, endPoint y: 124, distance: 304.1
click at [123, 124] on div "**********" at bounding box center [273, 160] width 546 height 276
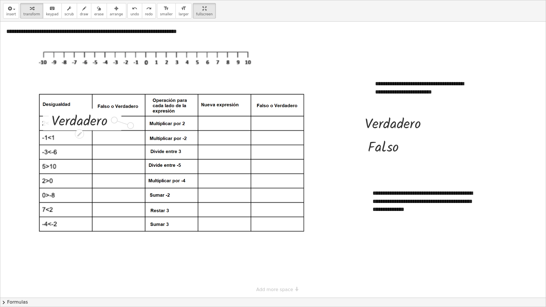
drag, startPoint x: 115, startPoint y: 122, endPoint x: 136, endPoint y: 128, distance: 22.2
click at [136, 128] on div "**********" at bounding box center [273, 160] width 546 height 276
click at [131, 16] on span "undo" at bounding box center [135, 14] width 9 height 4
click at [129, 16] on button "undo undo" at bounding box center [134, 10] width 15 height 15
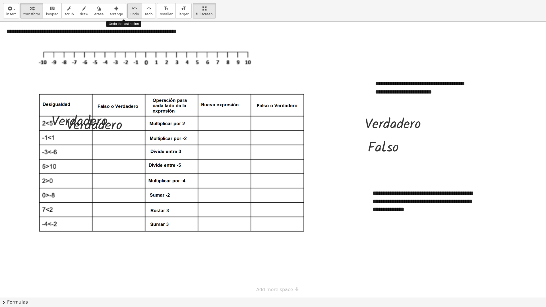
click at [129, 16] on button "undo undo" at bounding box center [134, 10] width 15 height 15
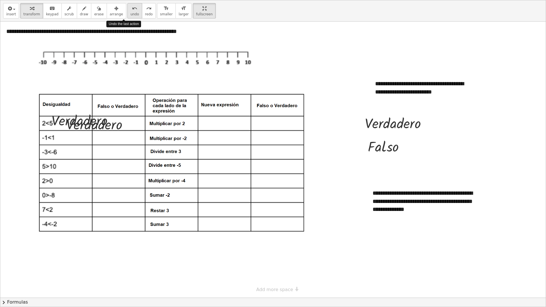
click at [129, 16] on button "undo undo" at bounding box center [134, 10] width 15 height 15
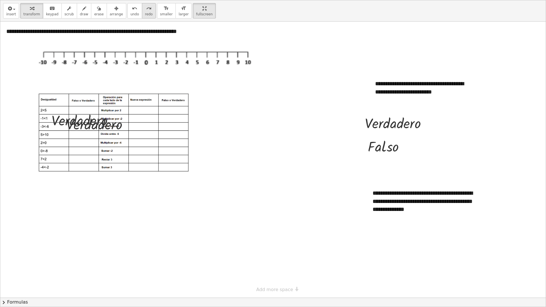
click at [145, 13] on span "redo" at bounding box center [149, 14] width 8 height 4
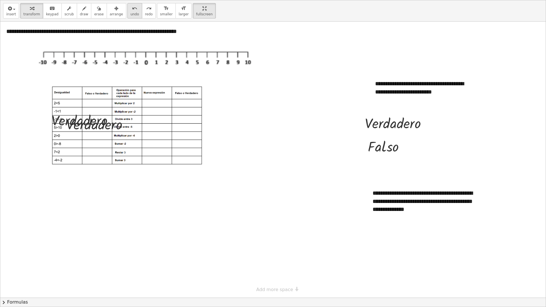
click at [131, 13] on span "undo" at bounding box center [135, 14] width 9 height 4
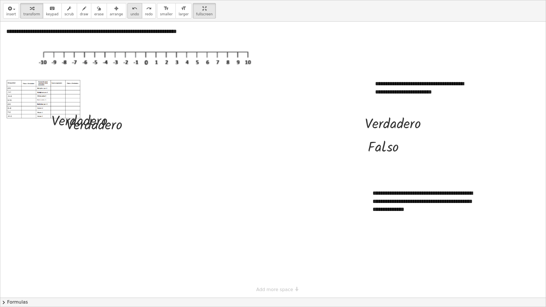
click at [131, 13] on span "undo" at bounding box center [135, 14] width 9 height 4
click at [114, 6] on icon "button" at bounding box center [116, 8] width 4 height 7
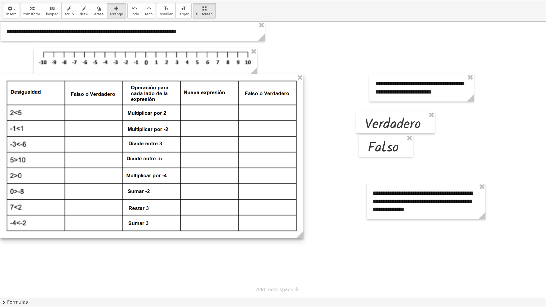
drag, startPoint x: 84, startPoint y: 123, endPoint x: 302, endPoint y: 207, distance: 233.5
click at [302, 207] on div "- +" at bounding box center [151, 156] width 303 height 164
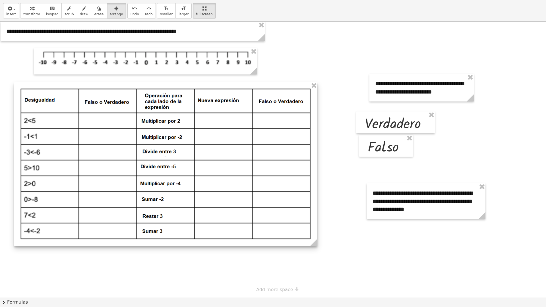
drag, startPoint x: 153, startPoint y: 79, endPoint x: 167, endPoint y: 86, distance: 16.1
click at [167, 86] on div at bounding box center [165, 164] width 303 height 164
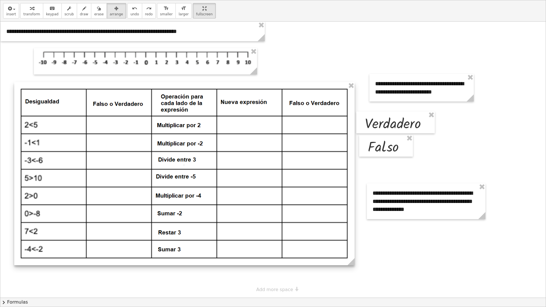
drag, startPoint x: 316, startPoint y: 244, endPoint x: 353, endPoint y: 262, distance: 41.4
click at [353, 262] on icon at bounding box center [351, 261] width 7 height 7
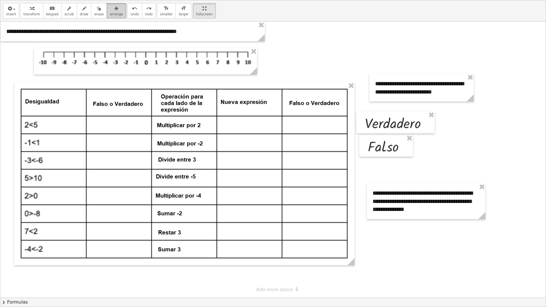
click at [114, 10] on icon "button" at bounding box center [116, 8] width 4 height 7
click at [364, 63] on div at bounding box center [273, 160] width 546 height 276
click at [460, 135] on div at bounding box center [273, 160] width 546 height 276
click at [446, 124] on div at bounding box center [273, 160] width 546 height 276
click at [440, 122] on div at bounding box center [273, 160] width 546 height 276
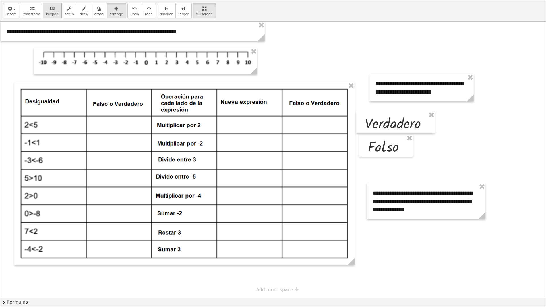
click at [55, 10] on button "keyboard keypad" at bounding box center [52, 10] width 19 height 15
drag, startPoint x: 428, startPoint y: 124, endPoint x: 152, endPoint y: 127, distance: 276.0
click at [152, 127] on div "**********" at bounding box center [273, 160] width 546 height 276
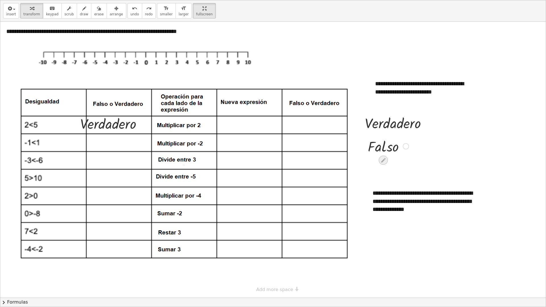
click at [386, 157] on icon at bounding box center [383, 160] width 6 height 6
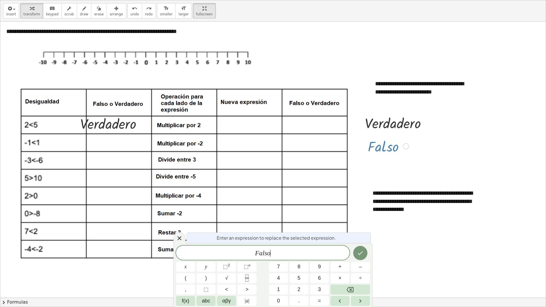
click at [277, 254] on span "F a l s o ​" at bounding box center [263, 253] width 174 height 8
click at [381, 245] on div at bounding box center [273, 160] width 546 height 276
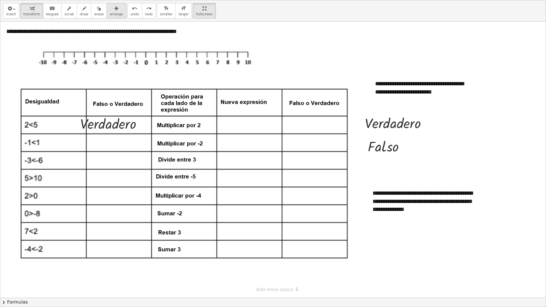
click at [111, 12] on span "arrange" at bounding box center [116, 14] width 13 height 4
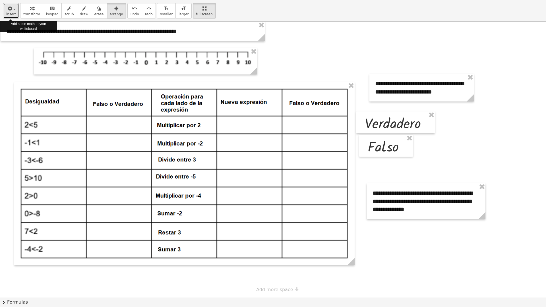
click at [8, 14] on span "insert" at bounding box center [11, 14] width 10 height 4
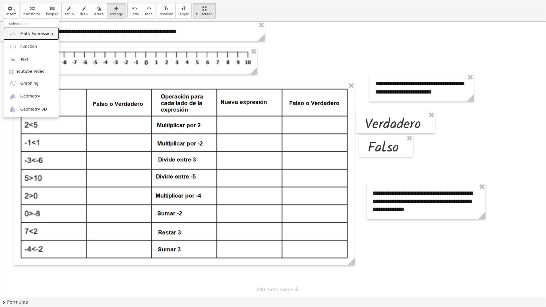
click at [31, 31] on span "Math Expression" at bounding box center [36, 34] width 33 height 6
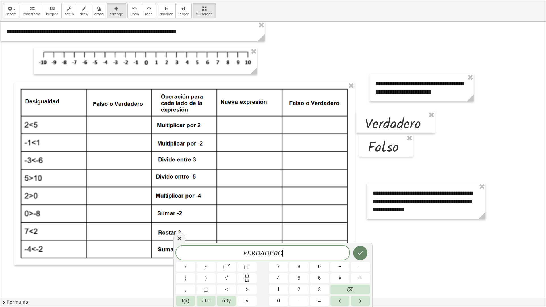
click at [357, 255] on icon "Done" at bounding box center [360, 253] width 7 height 7
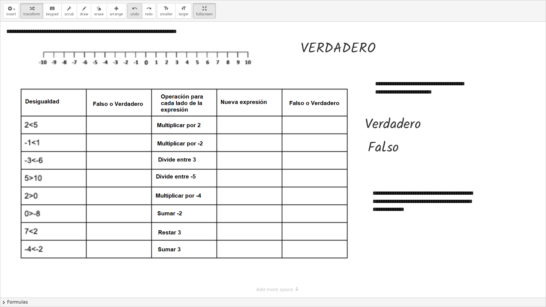
click at [131, 13] on span "undo" at bounding box center [135, 14] width 9 height 4
click at [112, 10] on div "button" at bounding box center [116, 8] width 13 height 7
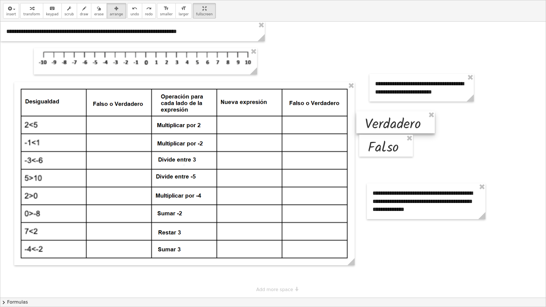
click at [431, 124] on div at bounding box center [395, 123] width 79 height 22
drag, startPoint x: 441, startPoint y: 128, endPoint x: 443, endPoint y: 131, distance: 3.3
click at [442, 129] on div at bounding box center [273, 160] width 546 height 276
click at [43, 8] on button "keyboard keypad" at bounding box center [52, 10] width 19 height 15
drag, startPoint x: 428, startPoint y: 121, endPoint x: 151, endPoint y: 123, distance: 276.8
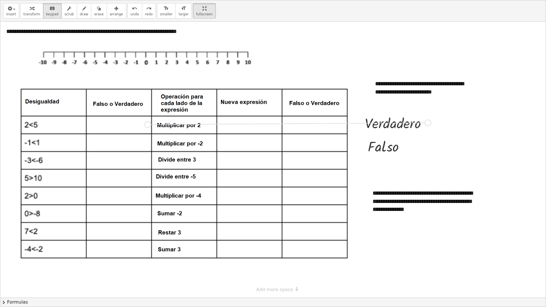
click at [151, 123] on div "**********" at bounding box center [273, 160] width 546 height 276
drag, startPoint x: 427, startPoint y: 123, endPoint x: 150, endPoint y: 144, distance: 277.6
click at [150, 144] on div "**********" at bounding box center [273, 160] width 546 height 276
drag, startPoint x: 406, startPoint y: 148, endPoint x: 152, endPoint y: 162, distance: 253.9
click at [152, 162] on div "**********" at bounding box center [273, 160] width 546 height 276
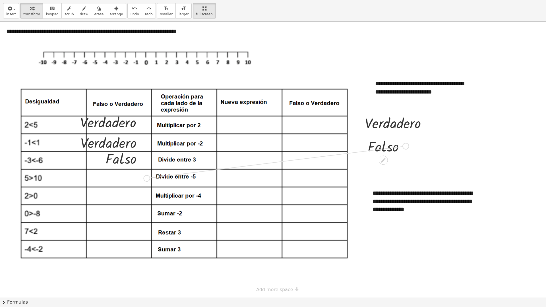
drag, startPoint x: 404, startPoint y: 147, endPoint x: 150, endPoint y: 179, distance: 255.7
click at [150, 179] on div "**********" at bounding box center [273, 160] width 546 height 276
drag, startPoint x: 427, startPoint y: 123, endPoint x: 151, endPoint y: 196, distance: 285.5
click at [151, 196] on div "**********" at bounding box center [273, 160] width 546 height 276
drag, startPoint x: 426, startPoint y: 123, endPoint x: 151, endPoint y: 213, distance: 289.1
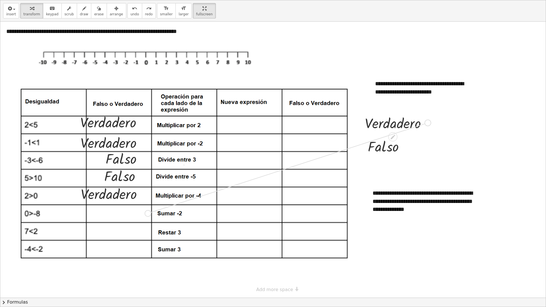
click at [151, 213] on div "**********" at bounding box center [273, 160] width 546 height 276
drag, startPoint x: 406, startPoint y: 148, endPoint x: 152, endPoint y: 232, distance: 268.3
click at [152, 232] on div "**********" at bounding box center [273, 160] width 546 height 276
drag, startPoint x: 407, startPoint y: 145, endPoint x: 152, endPoint y: 247, distance: 274.6
click at [152, 247] on div "**********" at bounding box center [273, 160] width 546 height 276
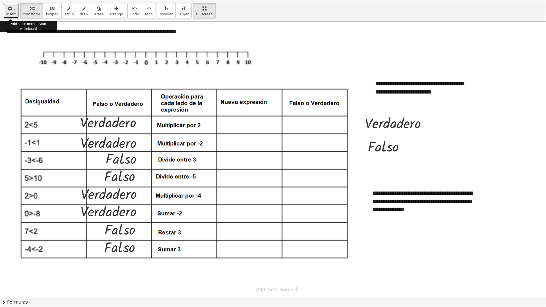
click at [16, 15] on button "insert" at bounding box center [11, 10] width 16 height 15
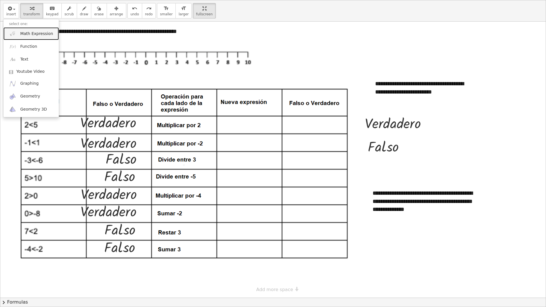
click at [33, 32] on span "Math Expression" at bounding box center [36, 34] width 33 height 6
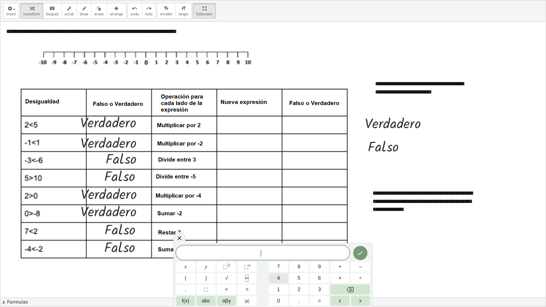
click at [280, 269] on span "4" at bounding box center [278, 279] width 3 height 8
click at [223, 269] on button "<" at bounding box center [226, 290] width 19 height 10
click at [278, 269] on span "1" at bounding box center [278, 290] width 3 height 8
click at [277, 269] on button "0" at bounding box center [278, 301] width 19 height 10
click at [358, 253] on icon "Done" at bounding box center [360, 253] width 7 height 7
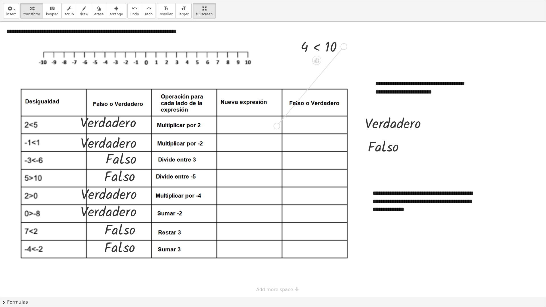
drag, startPoint x: 345, startPoint y: 47, endPoint x: 277, endPoint y: 127, distance: 104.2
click at [277, 127] on div "**********" at bounding box center [273, 160] width 546 height 276
click at [11, 7] on icon "button" at bounding box center [9, 8] width 5 height 7
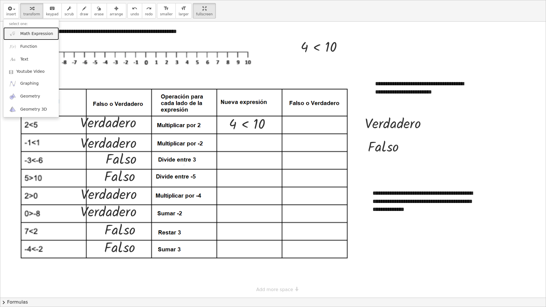
click at [26, 34] on span "Math Expression" at bounding box center [36, 34] width 33 height 6
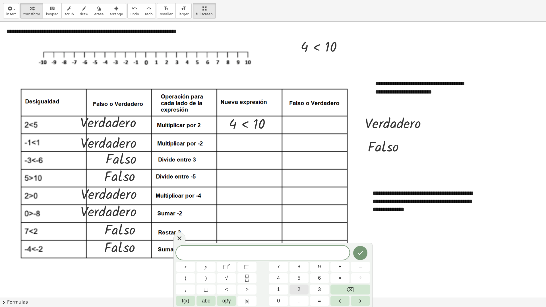
click at [298, 269] on span "2" at bounding box center [299, 290] width 3 height 8
click at [229, 269] on button "<" at bounding box center [226, 290] width 19 height 10
click at [363, 269] on button "–" at bounding box center [360, 267] width 19 height 10
click at [306, 269] on button "2" at bounding box center [299, 290] width 19 height 10
click at [363, 253] on icon "Done" at bounding box center [360, 253] width 7 height 7
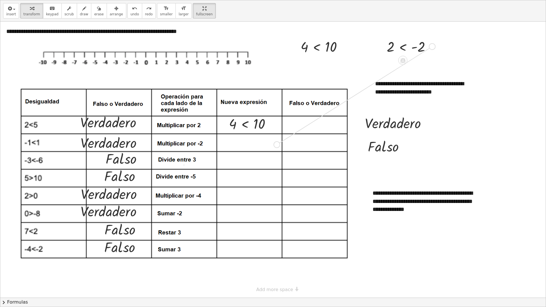
drag, startPoint x: 432, startPoint y: 48, endPoint x: 279, endPoint y: 144, distance: 181.4
click at [279, 144] on div "**********" at bounding box center [273, 160] width 546 height 276
click at [9, 14] on span "insert" at bounding box center [11, 14] width 10 height 4
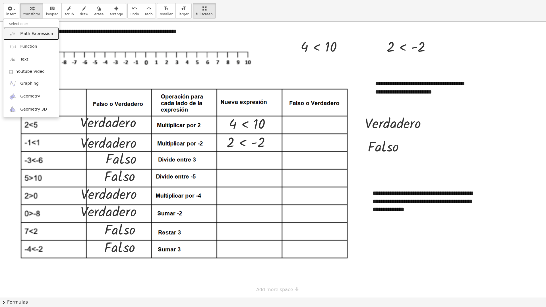
click at [29, 36] on span "Math Expression" at bounding box center [36, 34] width 33 height 6
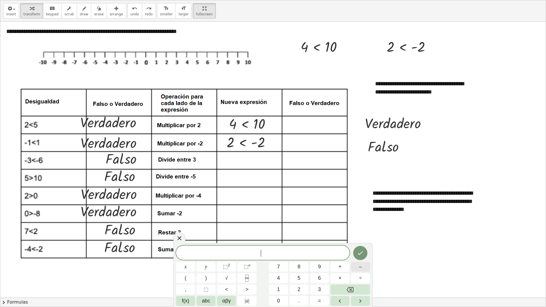
click at [366, 268] on button "–" at bounding box center [360, 267] width 19 height 10
click at [284, 269] on button "1" at bounding box center [278, 290] width 19 height 10
click at [231, 269] on button "<" at bounding box center [226, 290] width 19 height 10
click at [356, 269] on button "–" at bounding box center [360, 267] width 19 height 10
click at [301, 269] on button "2" at bounding box center [299, 290] width 19 height 10
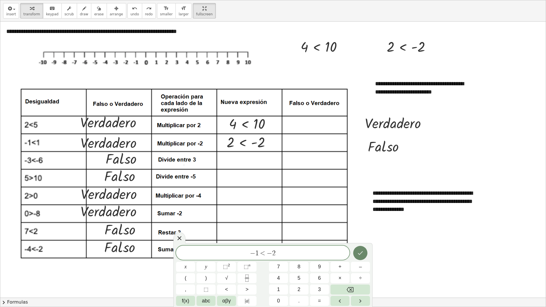
click at [362, 252] on icon "Done" at bounding box center [360, 253] width 7 height 7
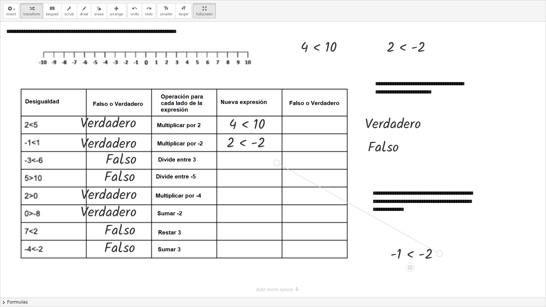
drag, startPoint x: 440, startPoint y: 253, endPoint x: 280, endPoint y: 165, distance: 182.6
click at [280, 165] on div "**********" at bounding box center [273, 160] width 546 height 276
click at [7, 13] on span "insert" at bounding box center [11, 14] width 10 height 4
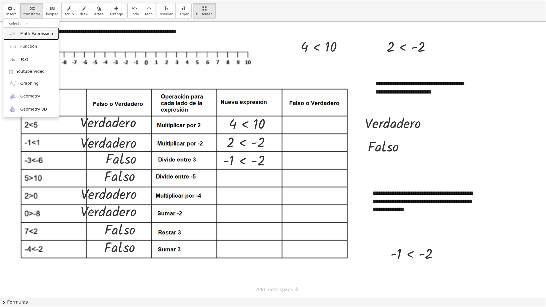
click at [26, 31] on span "Math Expression" at bounding box center [36, 34] width 33 height 6
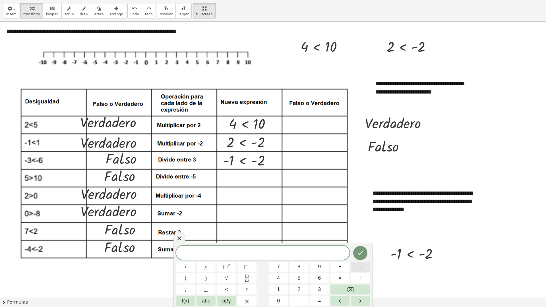
click at [358, 269] on button "–" at bounding box center [360, 267] width 19 height 10
click at [279, 269] on span "1" at bounding box center [278, 290] width 3 height 8
click at [240, 269] on button ">" at bounding box center [247, 290] width 19 height 10
click at [359, 269] on span "–" at bounding box center [360, 267] width 3 height 8
click at [295, 269] on button "2" at bounding box center [299, 290] width 19 height 10
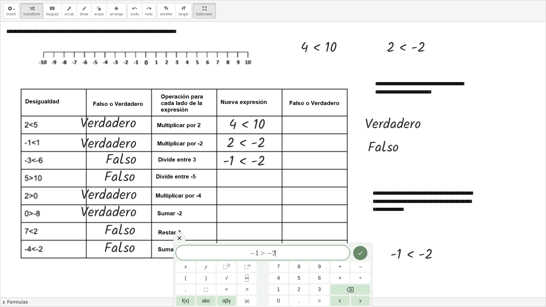
click at [364, 249] on button "Done" at bounding box center [360, 253] width 14 height 14
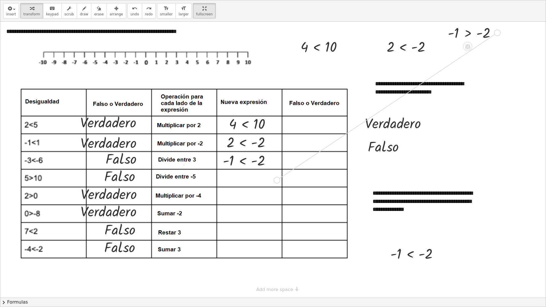
drag, startPoint x: 497, startPoint y: 34, endPoint x: 280, endPoint y: 180, distance: 261.3
click at [280, 180] on div "**********" at bounding box center [273, 160] width 546 height 276
click at [7, 14] on span "insert" at bounding box center [11, 14] width 10 height 4
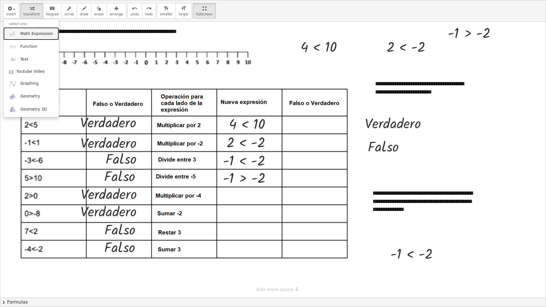
click at [22, 36] on span "Math Expression" at bounding box center [36, 34] width 33 height 6
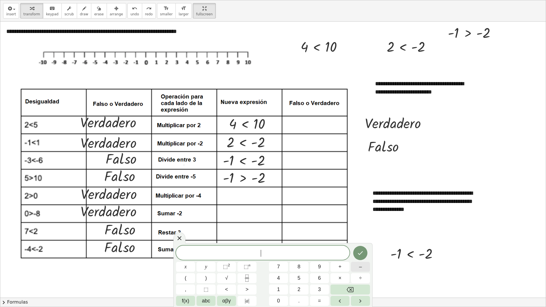
click at [364, 269] on button "–" at bounding box center [360, 267] width 19 height 10
click at [305, 267] on button "8" at bounding box center [299, 267] width 19 height 10
click at [252, 269] on button ">" at bounding box center [247, 290] width 19 height 10
click at [277, 269] on span "0" at bounding box center [278, 301] width 3 height 8
click at [361, 253] on icon "Done" at bounding box center [360, 253] width 7 height 7
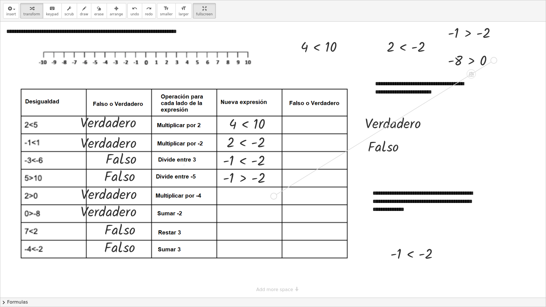
drag, startPoint x: 494, startPoint y: 61, endPoint x: 277, endPoint y: 194, distance: 254.4
click at [277, 194] on div "**********" at bounding box center [273, 160] width 546 height 276
click at [14, 9] on span "button" at bounding box center [14, 9] width 2 height 1
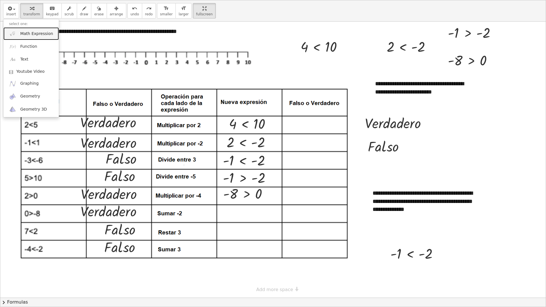
click at [36, 37] on link "Math Expression" at bounding box center [30, 33] width 55 height 13
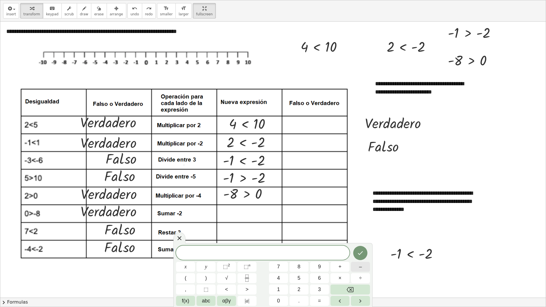
click at [364, 268] on button "–" at bounding box center [360, 267] width 19 height 10
click at [302, 269] on button "2" at bounding box center [299, 290] width 19 height 10
click at [250, 269] on button ">" at bounding box center [247, 290] width 19 height 10
click at [356, 269] on button "–" at bounding box center [360, 267] width 19 height 10
click at [274, 269] on button "1" at bounding box center [278, 290] width 19 height 10
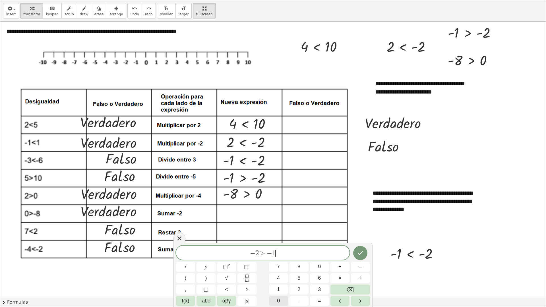
click at [280, 269] on span "0" at bounding box center [278, 301] width 3 height 8
click at [359, 250] on icon "Done" at bounding box center [360, 253] width 7 height 7
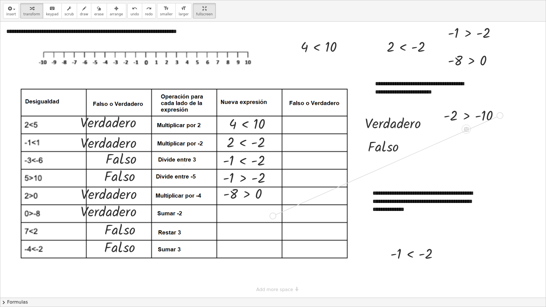
drag, startPoint x: 500, startPoint y: 116, endPoint x: 277, endPoint y: 216, distance: 244.6
click at [277, 216] on div "**********" at bounding box center [273, 160] width 546 height 276
click at [131, 13] on span "undo" at bounding box center [135, 14] width 9 height 4
click at [8, 14] on span "insert" at bounding box center [11, 14] width 10 height 4
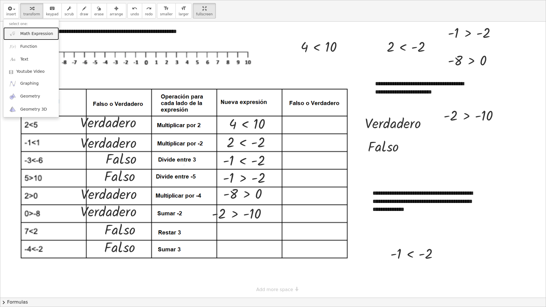
drag, startPoint x: 39, startPoint y: 34, endPoint x: 42, endPoint y: 36, distance: 3.2
click at [39, 34] on span "Math Expression" at bounding box center [36, 34] width 33 height 6
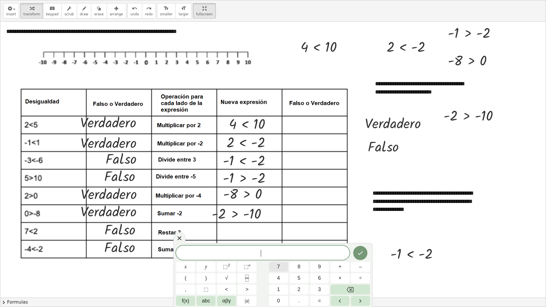
click at [277, 269] on span "7" at bounding box center [278, 267] width 3 height 8
click at [353, 269] on icon "Backspace" at bounding box center [350, 289] width 7 height 5
click at [304, 269] on button "2" at bounding box center [299, 290] width 19 height 10
click at [233, 269] on button "<" at bounding box center [226, 290] width 19 height 10
drag, startPoint x: 352, startPoint y: 246, endPoint x: 372, endPoint y: 247, distance: 20.5
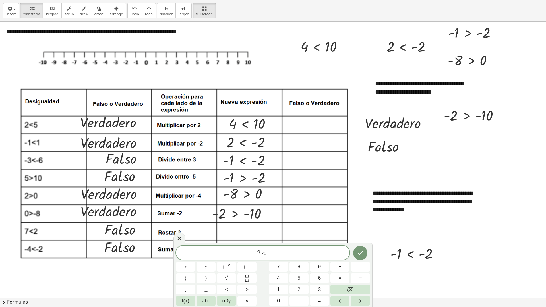
click at [372, 247] on div "2 < x y ⬚ 2 ⬚ n 7 8 9 + – ( ) √ 4 5 6 × ÷ , ⬚ < > 1 2 3 f(x) abc αβγ | a | 0 . =" at bounding box center [273, 275] width 199 height 64
click at [352, 269] on icon "Backspace" at bounding box center [350, 289] width 7 height 5
click at [178, 238] on icon at bounding box center [179, 238] width 7 height 7
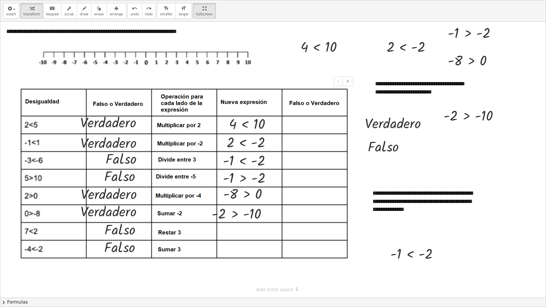
click at [232, 238] on img at bounding box center [184, 174] width 329 height 172
click at [13, 18] on button "insert" at bounding box center [11, 10] width 16 height 15
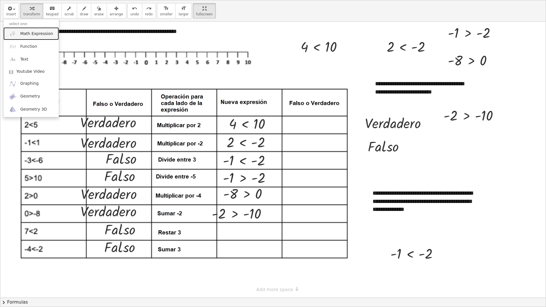
click at [30, 36] on span "Math Expression" at bounding box center [36, 34] width 33 height 6
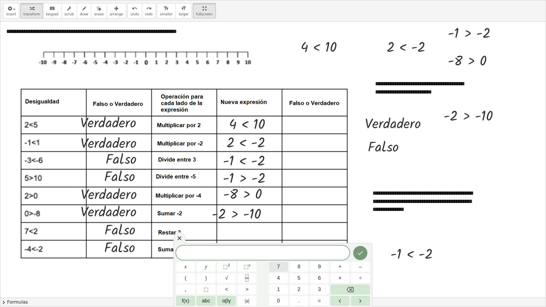
click at [281, 268] on button "7" at bounding box center [278, 267] width 19 height 10
click at [346, 269] on button "Backspace" at bounding box center [351, 290] width 40 height 10
click at [285, 269] on button "4" at bounding box center [278, 278] width 19 height 10
click at [232, 269] on button "<" at bounding box center [226, 290] width 19 height 10
click at [358, 269] on button "–" at bounding box center [360, 267] width 19 height 10
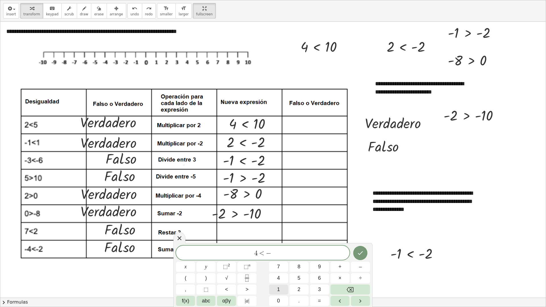
click at [275, 269] on button "1" at bounding box center [278, 290] width 19 height 10
click at [360, 257] on button "Done" at bounding box center [360, 253] width 14 height 14
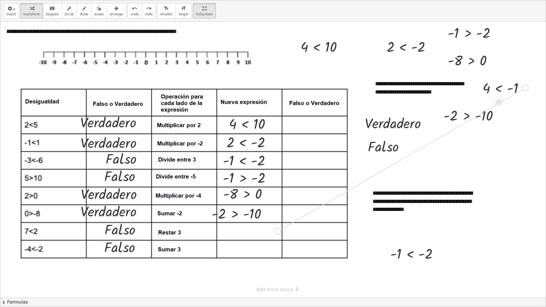
drag, startPoint x: 526, startPoint y: 90, endPoint x: 282, endPoint y: 231, distance: 281.6
click at [282, 231] on div "**********" at bounding box center [273, 160] width 546 height 276
click at [15, 13] on button "insert" at bounding box center [11, 10] width 16 height 15
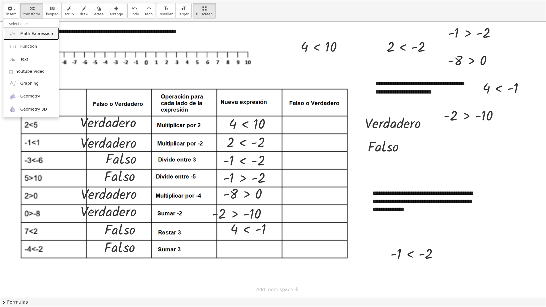
click at [27, 34] on span "Math Expression" at bounding box center [36, 34] width 33 height 6
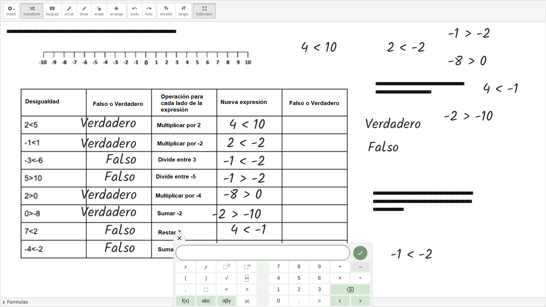
click at [362, 269] on span "–" at bounding box center [360, 267] width 3 height 8
click at [279, 269] on span "1" at bounding box center [278, 290] width 3 height 8
click at [226, 269] on span "<" at bounding box center [226, 290] width 3 height 8
click at [284, 269] on button "1" at bounding box center [278, 290] width 19 height 10
click at [355, 252] on button "Done" at bounding box center [360, 253] width 14 height 14
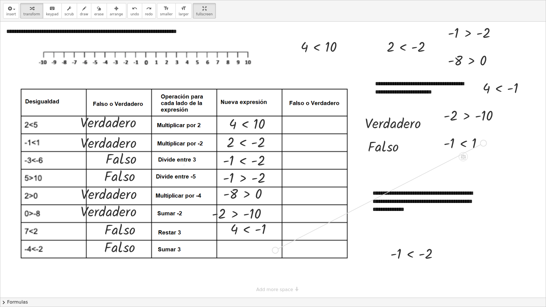
drag, startPoint x: 482, startPoint y: 144, endPoint x: 277, endPoint y: 249, distance: 230.5
click at [277, 249] on div "**********" at bounding box center [273, 160] width 546 height 276
drag, startPoint x: 427, startPoint y: 124, endPoint x: 342, endPoint y: 127, distance: 85.1
click at [342, 127] on div "**********" at bounding box center [273, 160] width 546 height 276
drag, startPoint x: 407, startPoint y: 147, endPoint x: 344, endPoint y: 145, distance: 63.2
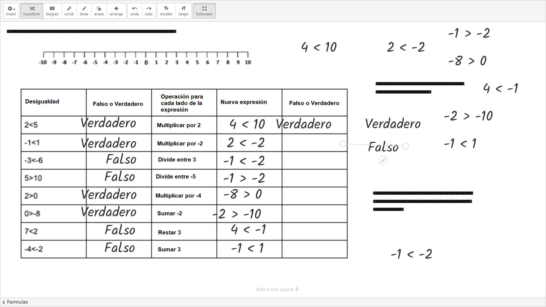
click at [344, 145] on div "**********" at bounding box center [273, 160] width 546 height 276
drag, startPoint x: 406, startPoint y: 147, endPoint x: 341, endPoint y: 163, distance: 66.9
click at [341, 163] on div "**********" at bounding box center [273, 160] width 546 height 276
drag, startPoint x: 426, startPoint y: 123, endPoint x: 343, endPoint y: 179, distance: 99.8
click at [343, 179] on div "**********" at bounding box center [273, 160] width 546 height 276
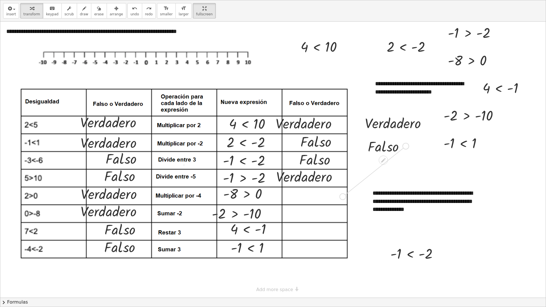
drag, startPoint x: 406, startPoint y: 144, endPoint x: 343, endPoint y: 195, distance: 80.9
click at [343, 195] on div "**********" at bounding box center [273, 160] width 546 height 276
drag, startPoint x: 428, startPoint y: 124, endPoint x: 344, endPoint y: 214, distance: 123.0
click at [344, 214] on div "**********" at bounding box center [273, 160] width 546 height 276
drag, startPoint x: 406, startPoint y: 147, endPoint x: 343, endPoint y: 232, distance: 106.6
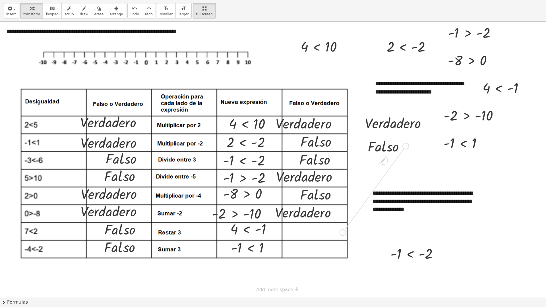
click at [343, 232] on div "**********" at bounding box center [273, 160] width 546 height 276
drag, startPoint x: 429, startPoint y: 123, endPoint x: 343, endPoint y: 249, distance: 152.5
click at [343, 249] on div "**********" at bounding box center [273, 160] width 546 height 276
drag, startPoint x: 189, startPoint y: 13, endPoint x: 189, endPoint y: -12, distance: 24.7
click at [189, 0] on html "Actividad 3 - Intervalos SAUCEDO PINON EIDAN SAID LCC24 Not you? Tasks 1. Multi…" at bounding box center [273, 153] width 546 height 307
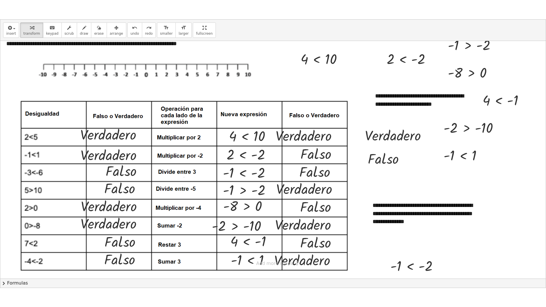
scroll to position [85, 0]
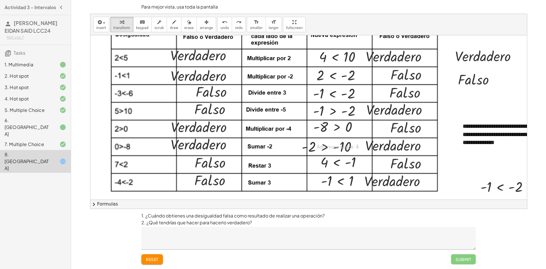
click at [95, 204] on span "chevron_right" at bounding box center [93, 204] width 7 height 7
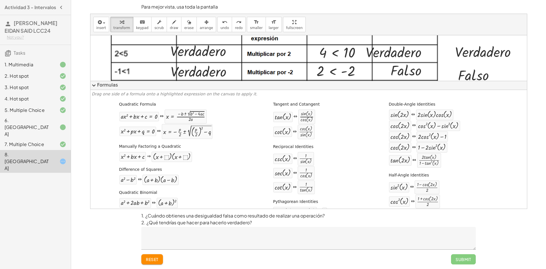
click at [96, 86] on span "expand_more" at bounding box center [93, 85] width 7 height 7
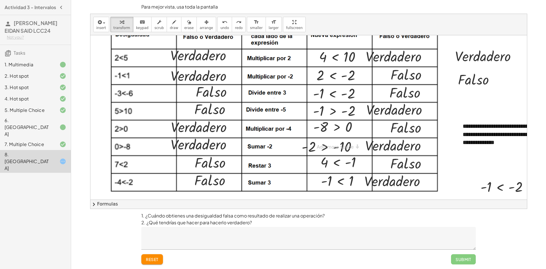
drag, startPoint x: 279, startPoint y: 27, endPoint x: 279, endPoint y: 51, distance: 24.7
click at [279, 51] on div "**********" at bounding box center [308, 111] width 437 height 195
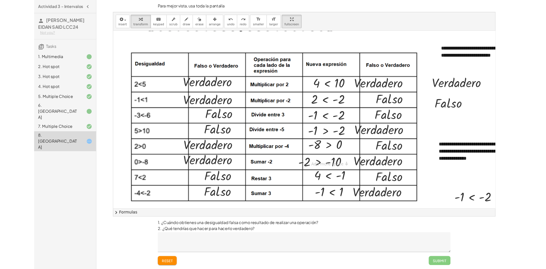
scroll to position [0, 0]
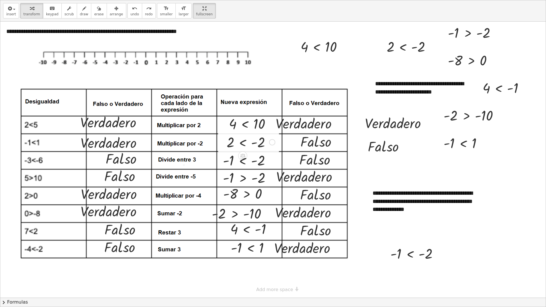
click at [245, 147] on div at bounding box center [251, 142] width 54 height 18
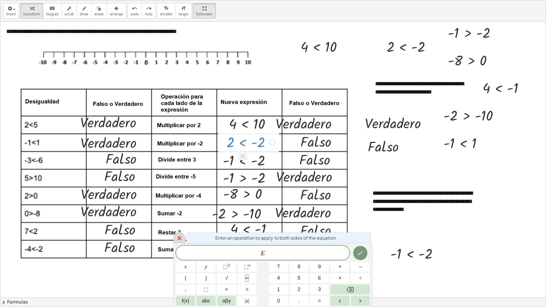
click at [182, 236] on icon at bounding box center [179, 238] width 7 height 7
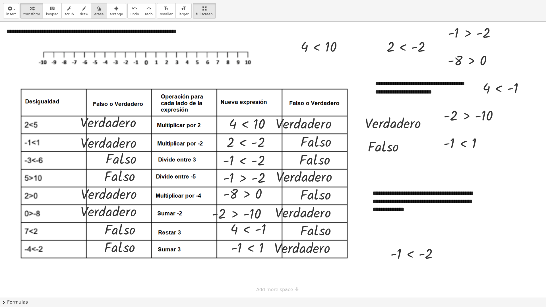
click at [94, 17] on button "erase" at bounding box center [99, 10] width 16 height 15
click at [247, 136] on div at bounding box center [273, 160] width 546 height 276
click at [245, 144] on div at bounding box center [273, 160] width 546 height 276
drag, startPoint x: 245, startPoint y: 144, endPoint x: 240, endPoint y: 146, distance: 5.9
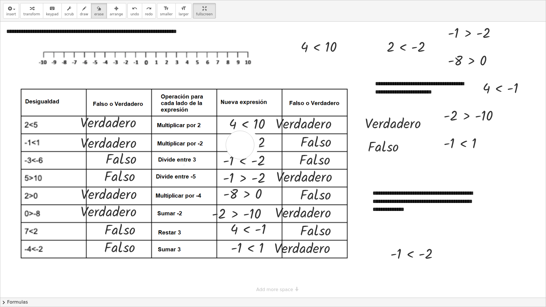
click at [240, 146] on div at bounding box center [273, 160] width 546 height 276
click at [248, 143] on div at bounding box center [273, 160] width 546 height 276
click at [245, 144] on div at bounding box center [273, 160] width 546 height 276
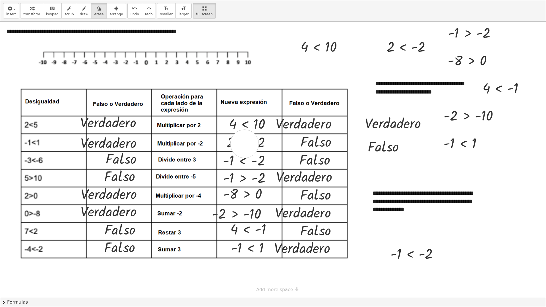
click at [245, 144] on div at bounding box center [273, 160] width 546 height 276
click at [244, 144] on div at bounding box center [273, 160] width 546 height 276
click at [244, 145] on div at bounding box center [273, 160] width 546 height 276
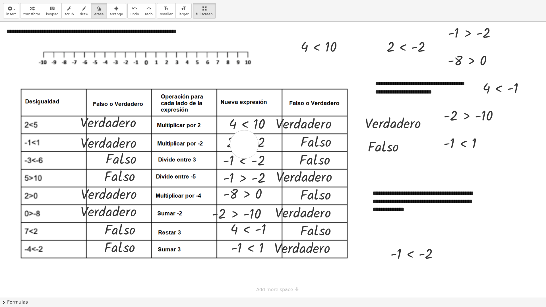
click at [244, 145] on div at bounding box center [273, 160] width 546 height 276
drag, startPoint x: 256, startPoint y: 143, endPoint x: 242, endPoint y: 147, distance: 14.9
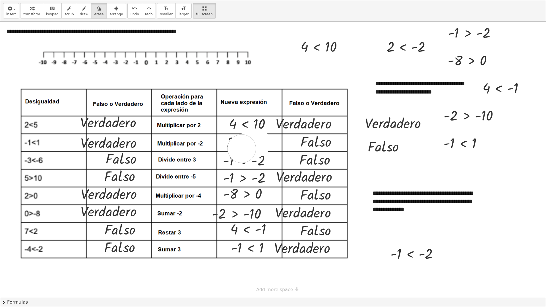
click at [242, 148] on div at bounding box center [273, 160] width 546 height 276
click at [245, 145] on div at bounding box center [273, 160] width 546 height 276
drag, startPoint x: 245, startPoint y: 145, endPoint x: 251, endPoint y: 144, distance: 6.6
click at [247, 145] on div at bounding box center [273, 160] width 546 height 276
click at [90, 20] on div "insert select one: Math Expression Function Text Youtube Video Graphing Geometr…" at bounding box center [273, 10] width 546 height 21
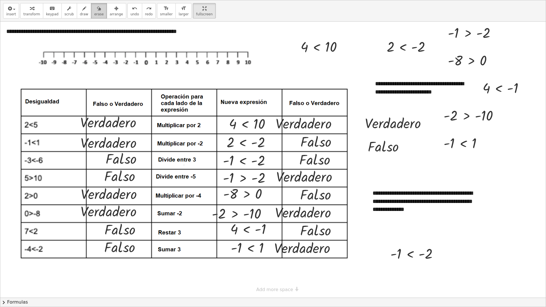
click at [97, 11] on icon "button" at bounding box center [99, 8] width 4 height 7
click at [48, 13] on span "keypad" at bounding box center [52, 14] width 13 height 4
click at [273, 147] on div at bounding box center [251, 142] width 54 height 18
click at [95, 14] on span "erase" at bounding box center [98, 14] width 9 height 4
click at [242, 141] on div at bounding box center [273, 160] width 546 height 276
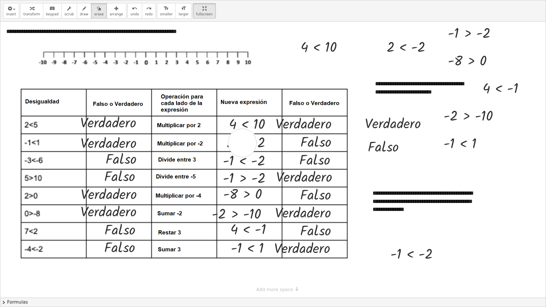
drag, startPoint x: 243, startPoint y: 142, endPoint x: 253, endPoint y: 149, distance: 12.9
click at [242, 144] on div at bounding box center [273, 160] width 546 height 276
click at [257, 150] on div at bounding box center [273, 160] width 546 height 276
click at [257, 147] on div at bounding box center [273, 160] width 546 height 276
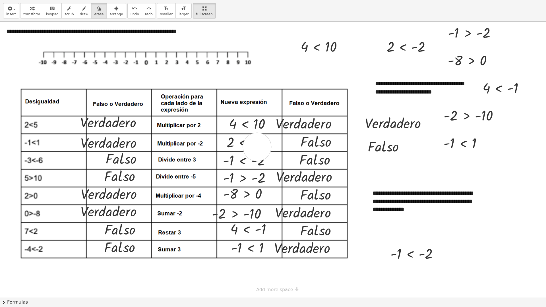
click at [257, 147] on div at bounding box center [273, 160] width 546 height 276
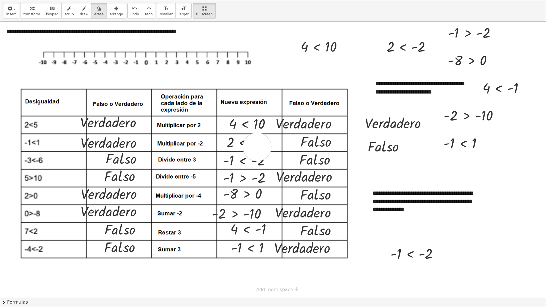
click at [257, 147] on div at bounding box center [273, 160] width 546 height 276
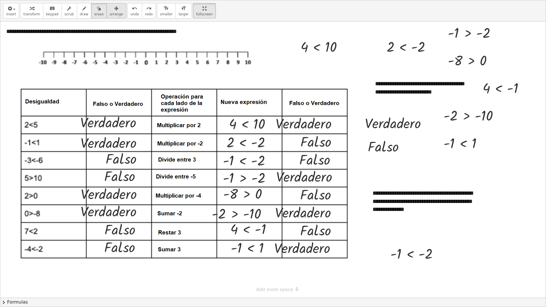
click at [114, 7] on icon "button" at bounding box center [116, 8] width 4 height 7
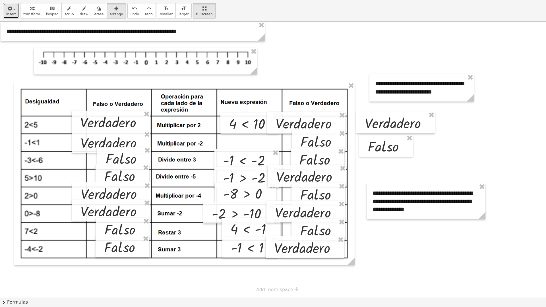
click at [9, 15] on span "insert" at bounding box center [11, 14] width 10 height 4
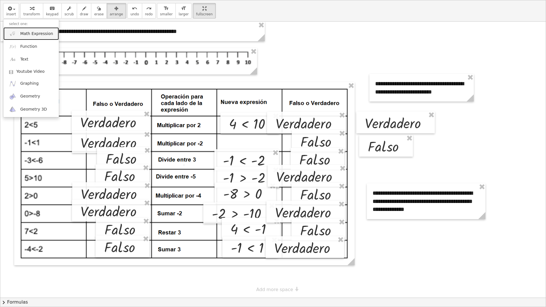
click at [36, 32] on span "Math Expression" at bounding box center [36, 34] width 33 height 6
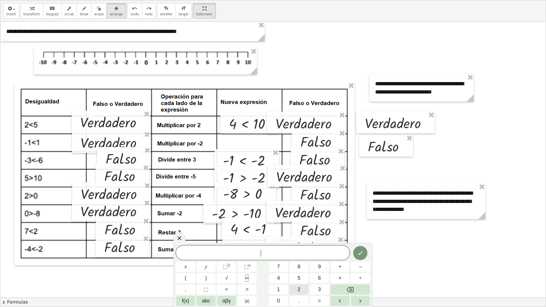
click at [296, 269] on button "2" at bounding box center [299, 290] width 19 height 10
click at [245, 269] on button ">" at bounding box center [247, 290] width 19 height 10
click at [362, 269] on button "–" at bounding box center [360, 267] width 19 height 10
click at [308, 269] on button "2" at bounding box center [299, 290] width 19 height 10
click at [363, 254] on icon "Done" at bounding box center [360, 253] width 7 height 7
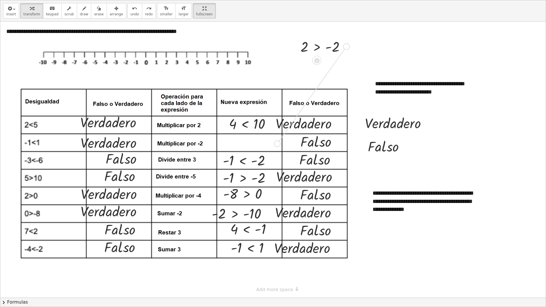
drag, startPoint x: 346, startPoint y: 46, endPoint x: 279, endPoint y: 144, distance: 118.8
click at [279, 144] on div "**********" at bounding box center [273, 160] width 546 height 276
click at [110, 13] on span "arrange" at bounding box center [116, 14] width 13 height 4
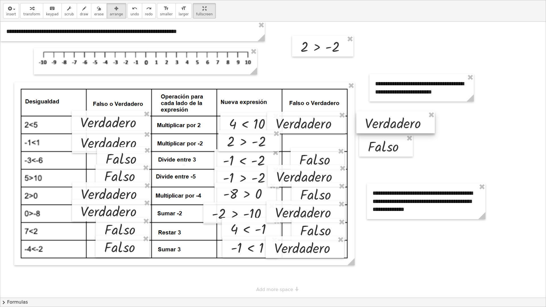
click at [433, 127] on div at bounding box center [395, 123] width 79 height 22
click at [53, 15] on span "keypad" at bounding box center [52, 14] width 13 height 4
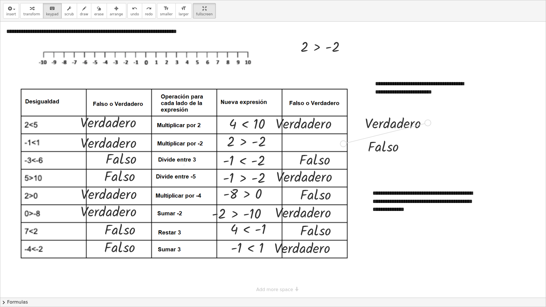
drag, startPoint x: 428, startPoint y: 122, endPoint x: 343, endPoint y: 143, distance: 87.8
click at [343, 143] on div "**********" at bounding box center [273, 160] width 546 height 276
click at [110, 13] on span "arrange" at bounding box center [116, 14] width 13 height 4
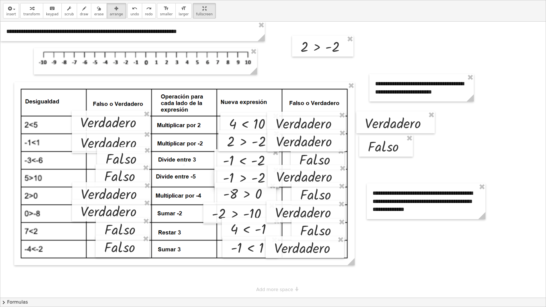
click at [255, 175] on div at bounding box center [246, 177] width 65 height 21
click at [11, 15] on span "insert" at bounding box center [11, 14] width 10 height 4
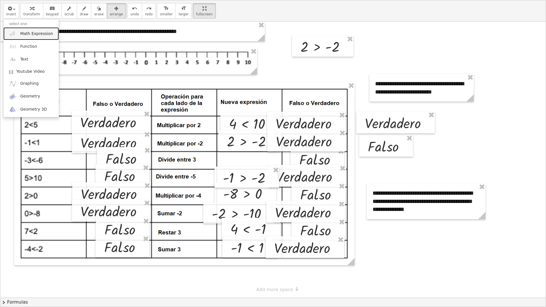
click at [21, 32] on span "Math Expression" at bounding box center [36, 34] width 33 height 6
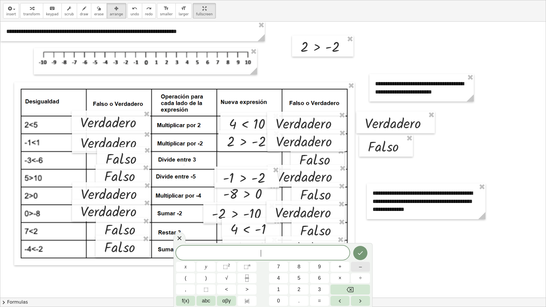
click at [361, 269] on button "–" at bounding box center [360, 267] width 19 height 10
click at [282, 269] on button "1" at bounding box center [278, 290] width 19 height 10
click at [238, 269] on button ">" at bounding box center [247, 290] width 19 height 10
drag, startPoint x: 337, startPoint y: 213, endPoint x: 343, endPoint y: 213, distance: 6.3
click at [343, 213] on div at bounding box center [312, 212] width 79 height 22
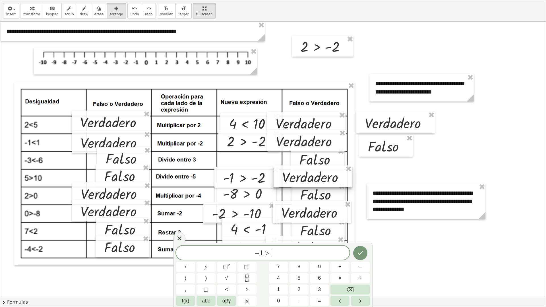
drag, startPoint x: 339, startPoint y: 179, endPoint x: 345, endPoint y: 180, distance: 6.0
click at [345, 180] on div at bounding box center [313, 177] width 79 height 22
click at [346, 269] on button "Backspace" at bounding box center [351, 290] width 40 height 10
click at [226, 269] on span "<" at bounding box center [226, 290] width 3 height 8
click at [364, 267] on button "–" at bounding box center [360, 267] width 19 height 10
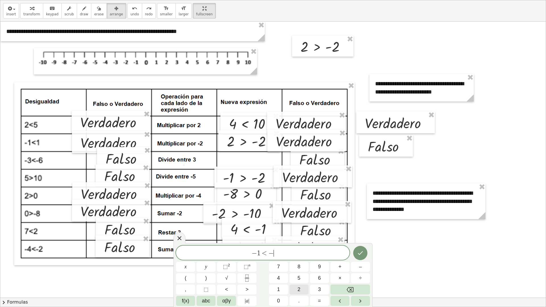
click at [300, 269] on span "2" at bounding box center [299, 290] width 3 height 8
click at [362, 253] on icon "Done" at bounding box center [360, 253] width 7 height 7
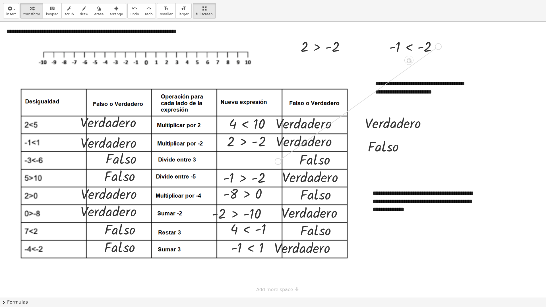
drag, startPoint x: 438, startPoint y: 48, endPoint x: 282, endPoint y: 158, distance: 191.3
click at [282, 158] on div "**********" at bounding box center [273, 160] width 546 height 276
click at [112, 15] on span "arrange" at bounding box center [116, 14] width 13 height 4
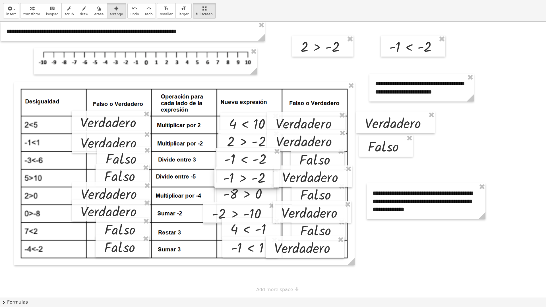
click at [266, 183] on div at bounding box center [246, 177] width 65 height 21
click at [274, 164] on div at bounding box center [250, 159] width 65 height 21
click at [43, 16] on button "keyboard keypad" at bounding box center [52, 10] width 19 height 15
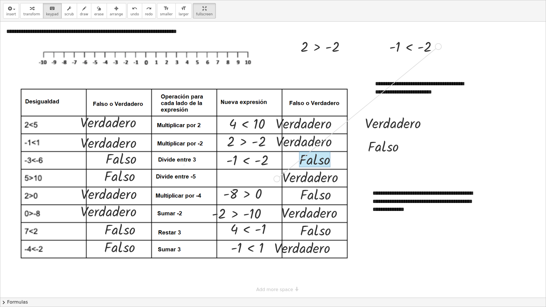
drag, startPoint x: 438, startPoint y: 47, endPoint x: 279, endPoint y: 178, distance: 205.5
click at [279, 178] on div "**********" at bounding box center [273, 160] width 546 height 276
click at [110, 14] on span "arrange" at bounding box center [116, 14] width 13 height 4
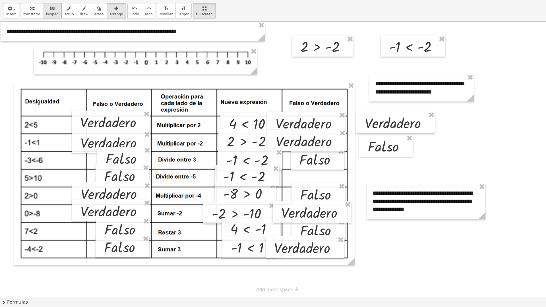
click at [51, 12] on span "keypad" at bounding box center [52, 14] width 13 height 4
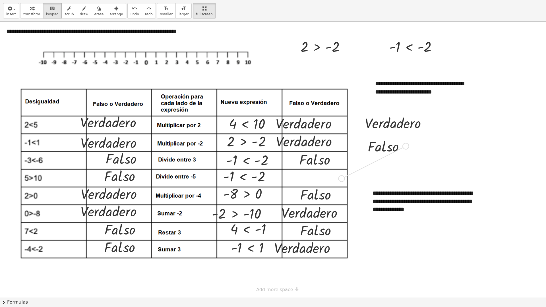
drag, startPoint x: 406, startPoint y: 146, endPoint x: 342, endPoint y: 180, distance: 72.5
click at [342, 180] on div "**********" at bounding box center [273, 160] width 546 height 276
click at [112, 9] on div "button" at bounding box center [116, 8] width 13 height 7
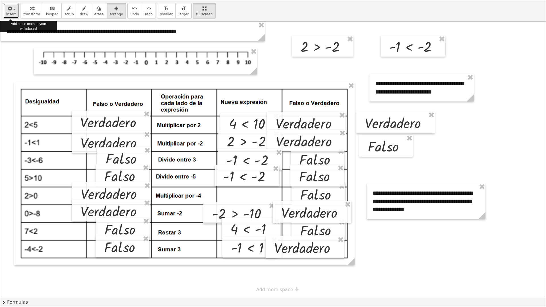
click at [8, 16] on span "insert" at bounding box center [11, 14] width 10 height 4
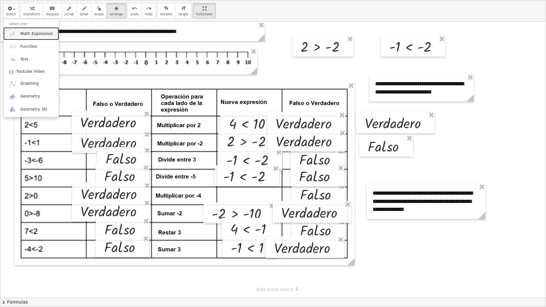
click at [22, 34] on span "Math Expression" at bounding box center [36, 34] width 33 height 6
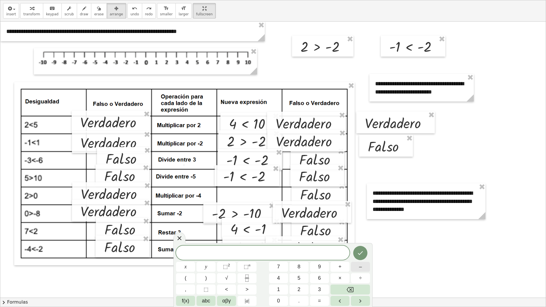
click at [358, 267] on button "–" at bounding box center [360, 267] width 19 height 10
click at [300, 269] on span "8" at bounding box center [299, 267] width 3 height 8
click at [228, 269] on span "<" at bounding box center [226, 290] width 3 height 8
click at [276, 269] on button "0" at bounding box center [278, 301] width 19 height 10
click at [361, 258] on button "Done" at bounding box center [360, 253] width 14 height 14
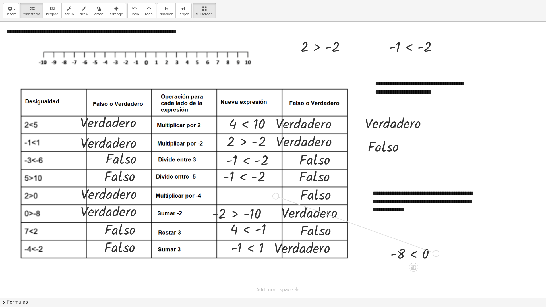
drag, startPoint x: 436, startPoint y: 254, endPoint x: 277, endPoint y: 198, distance: 168.0
click at [277, 198] on div "**********" at bounding box center [273, 160] width 546 height 276
click at [110, 11] on div "button" at bounding box center [116, 8] width 13 height 7
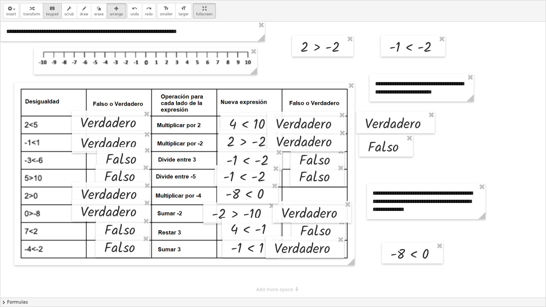
click at [50, 12] on span "keypad" at bounding box center [52, 14] width 13 height 4
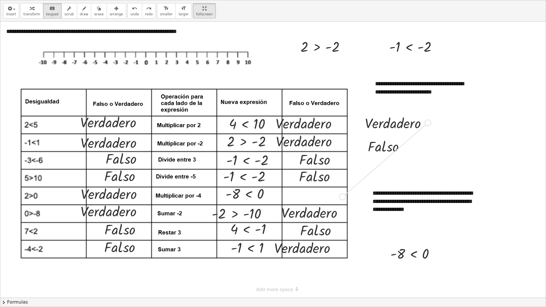
drag, startPoint x: 429, startPoint y: 125, endPoint x: 344, endPoint y: 197, distance: 112.4
click at [344, 197] on div "**********" at bounding box center [273, 160] width 546 height 276
click at [110, 15] on span "arrange" at bounding box center [116, 14] width 13 height 4
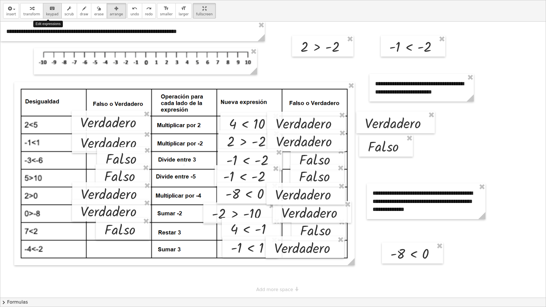
click at [49, 11] on icon "keyboard" at bounding box center [51, 8] width 5 height 7
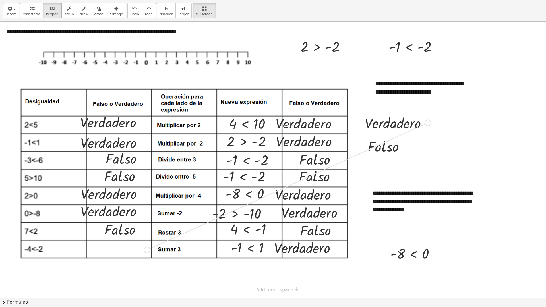
drag, startPoint x: 428, startPoint y: 123, endPoint x: 152, endPoint y: 249, distance: 303.6
click at [152, 249] on div "**********" at bounding box center [273, 160] width 546 height 276
click at [110, 13] on span "arrange" at bounding box center [116, 14] width 13 height 4
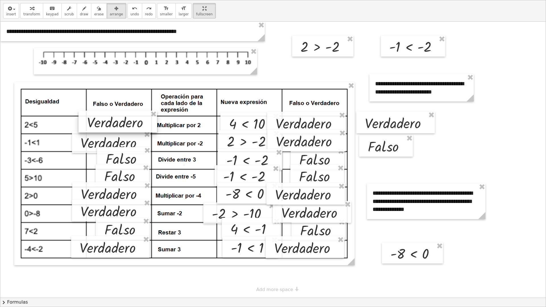
drag, startPoint x: 140, startPoint y: 126, endPoint x: 145, endPoint y: 126, distance: 5.7
click at [145, 126] on div at bounding box center [118, 122] width 79 height 22
drag, startPoint x: 142, startPoint y: 143, endPoint x: 149, endPoint y: 145, distance: 7.8
click at [149, 142] on div at bounding box center [118, 141] width 79 height 22
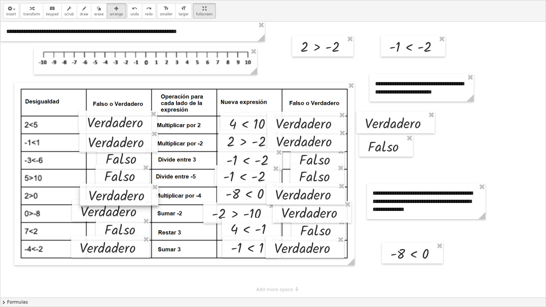
drag, startPoint x: 141, startPoint y: 196, endPoint x: 148, endPoint y: 197, distance: 7.3
click at [148, 197] on div at bounding box center [119, 195] width 79 height 22
drag, startPoint x: 139, startPoint y: 215, endPoint x: 147, endPoint y: 219, distance: 8.7
click at [147, 219] on div at bounding box center [119, 214] width 79 height 22
click at [142, 234] on div at bounding box center [120, 230] width 54 height 22
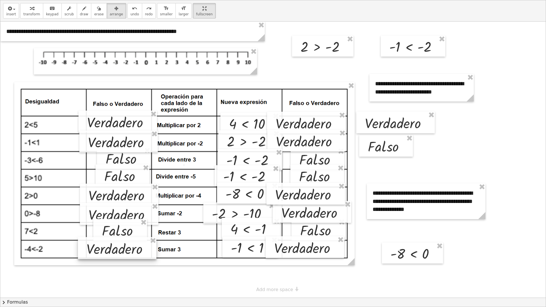
drag, startPoint x: 143, startPoint y: 248, endPoint x: 149, endPoint y: 249, distance: 6.1
click at [149, 249] on div at bounding box center [117, 248] width 79 height 22
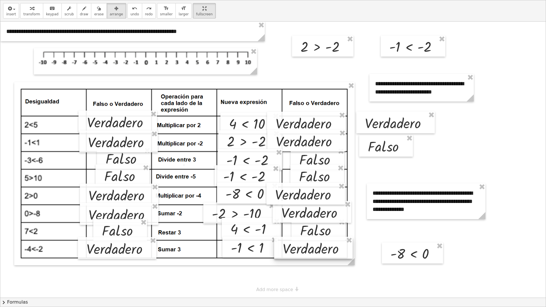
drag, startPoint x: 337, startPoint y: 248, endPoint x: 346, endPoint y: 249, distance: 8.6
click at [346, 249] on div at bounding box center [313, 248] width 79 height 22
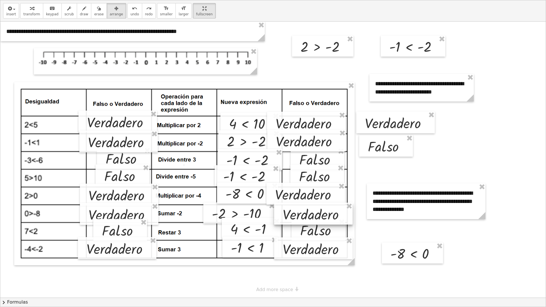
click at [346, 216] on div at bounding box center [313, 214] width 79 height 22
drag, startPoint x: 341, startPoint y: 199, endPoint x: 347, endPoint y: 200, distance: 6.8
click at [347, 200] on div at bounding box center [312, 194] width 79 height 22
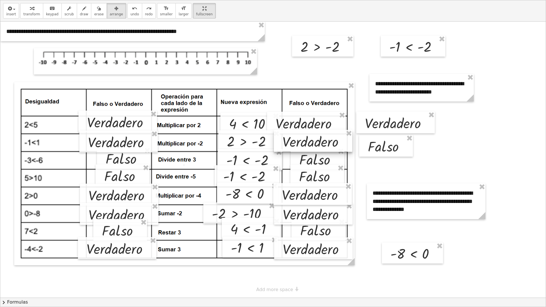
drag, startPoint x: 339, startPoint y: 141, endPoint x: 345, endPoint y: 141, distance: 6.5
click at [345, 141] on div at bounding box center [313, 141] width 79 height 22
drag, startPoint x: 341, startPoint y: 127, endPoint x: 350, endPoint y: 128, distance: 8.3
click at [350, 128] on div at bounding box center [314, 124] width 79 height 22
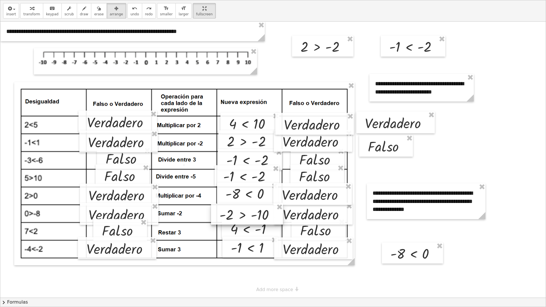
drag, startPoint x: 267, startPoint y: 216, endPoint x: 274, endPoint y: 217, distance: 7.8
click at [274, 217] on div at bounding box center [247, 214] width 72 height 21
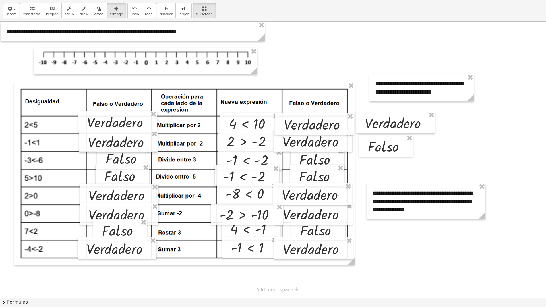
drag, startPoint x: 184, startPoint y: 10, endPoint x: 184, endPoint y: -15, distance: 24.7
click at [184, 0] on html "Actividad 3 - Intervalos SAUCEDO PINON EIDAN SAID LCC24 Not you? Tasks 1. Multi…" at bounding box center [273, 153] width 546 height 307
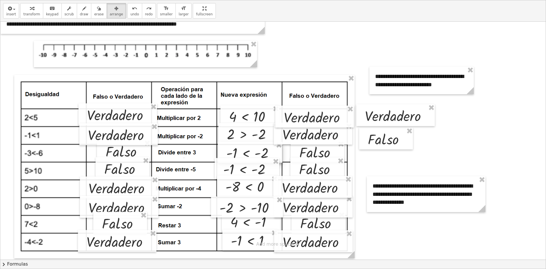
scroll to position [85, 0]
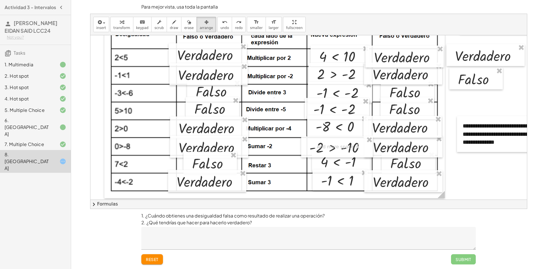
click at [473, 262] on div "Submit" at bounding box center [463, 259] width 25 height 10
click at [468, 260] on div "Submit" at bounding box center [463, 259] width 25 height 10
click at [231, 246] on textarea at bounding box center [308, 238] width 335 height 23
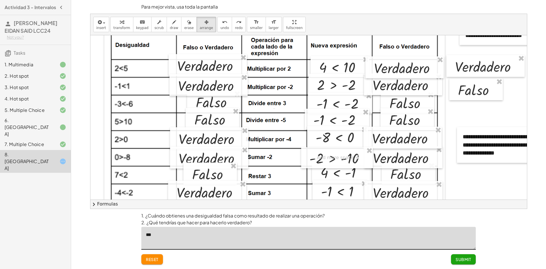
scroll to position [0, 0]
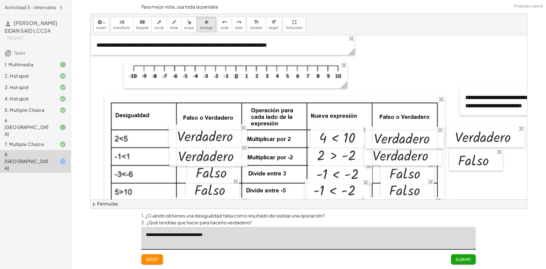
click at [170, 232] on textarea "**********" at bounding box center [308, 238] width 335 height 23
click at [284, 232] on textarea "**********" at bounding box center [308, 238] width 335 height 23
type textarea "**********"
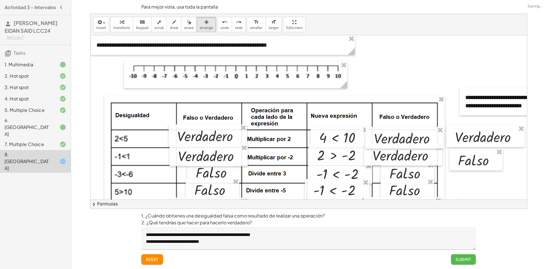
click at [454, 258] on button "Submit" at bounding box center [463, 259] width 25 height 10
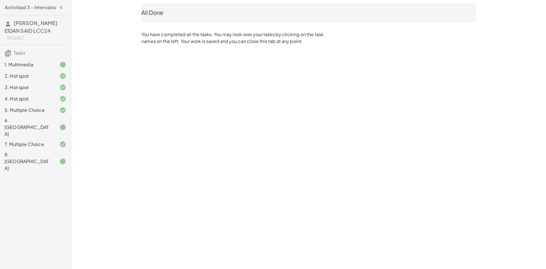
click at [52, 158] on div at bounding box center [58, 161] width 16 height 7
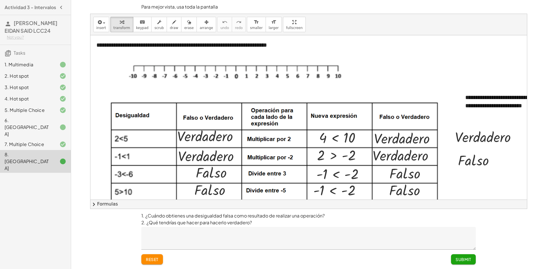
drag, startPoint x: 284, startPoint y: 29, endPoint x: 284, endPoint y: 54, distance: 24.7
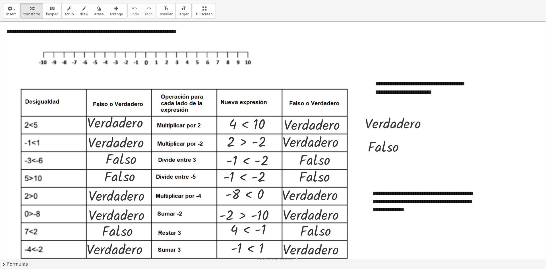
click at [284, 54] on div "**********" at bounding box center [273, 134] width 546 height 268
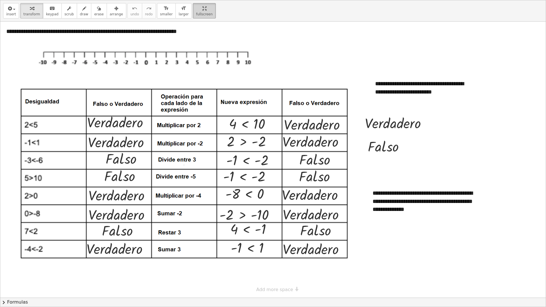
drag, startPoint x: 183, startPoint y: 12, endPoint x: 182, endPoint y: 2, distance: 9.7
click at [183, 0] on html "Actividad 3 - Intervalos SAUCEDO PINON EIDAN SAID LCC24 Not you? Tasks 1. Multi…" at bounding box center [273, 153] width 546 height 307
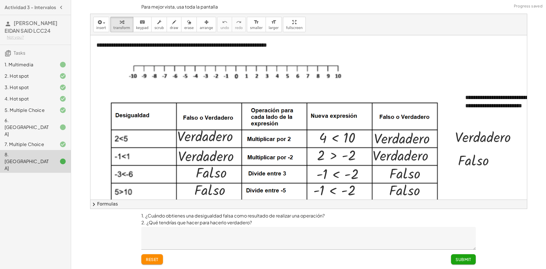
click at [465, 264] on button "Submit" at bounding box center [463, 259] width 25 height 10
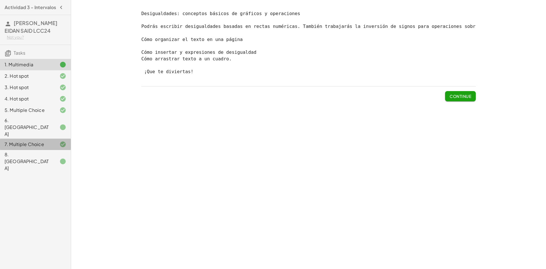
click at [47, 141] on div "7. Multiple Choice" at bounding box center [28, 144] width 46 height 7
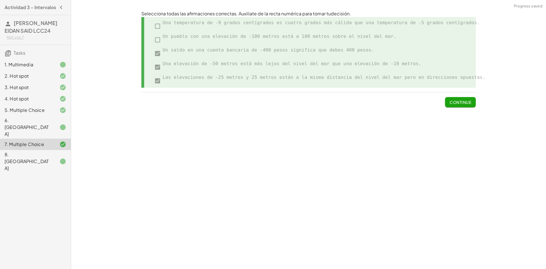
click at [461, 105] on button "Continue" at bounding box center [460, 102] width 31 height 10
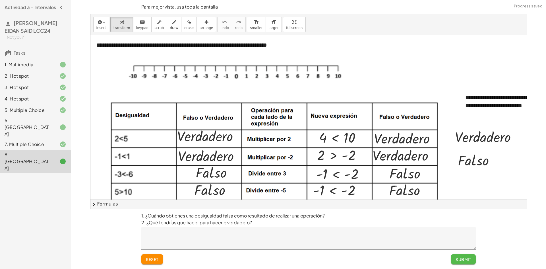
click at [461, 261] on span "Submit" at bounding box center [464, 259] width 16 height 5
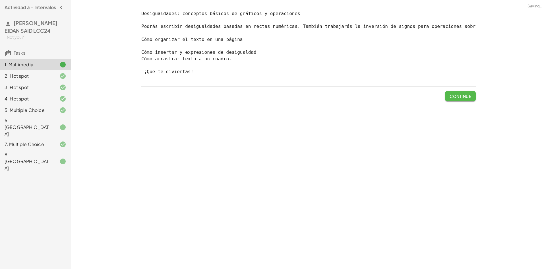
click at [460, 99] on span "Continue" at bounding box center [461, 96] width 22 height 5
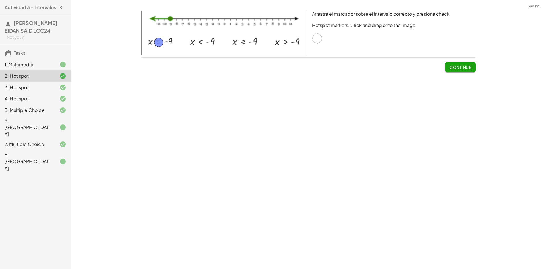
click at [453, 67] on span "Continue" at bounding box center [461, 67] width 22 height 5
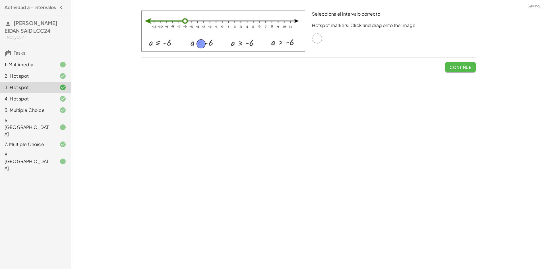
click at [453, 67] on span "Continue" at bounding box center [461, 67] width 22 height 5
click at [0, 0] on span "Continue" at bounding box center [0, 0] width 0 height 0
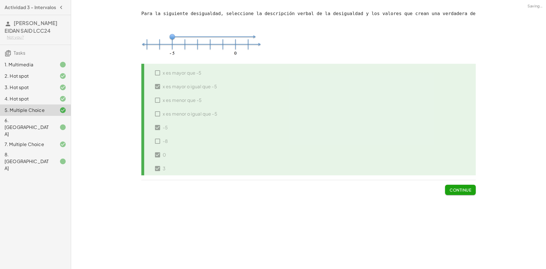
click at [453, 67] on div "x es mayor que -5 x es mayor o igual que -5 x es menor que -5 x es menor o igua…" at bounding box center [308, 120] width 335 height 112
click at [63, 124] on icon at bounding box center [62, 127] width 7 height 7
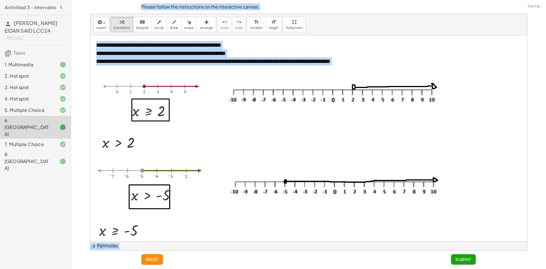
click at [261, 146] on div at bounding box center [308, 194] width 437 height 318
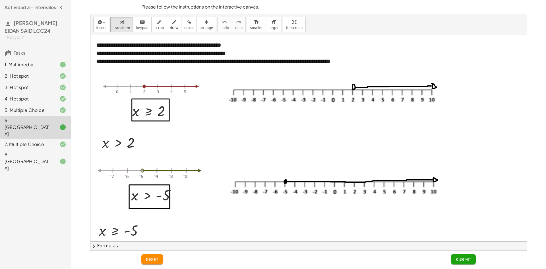
click at [15, 56] on h3 "Tasks" at bounding box center [35, 51] width 71 height 12
click at [15, 55] on span "Tasks" at bounding box center [20, 53] width 12 height 6
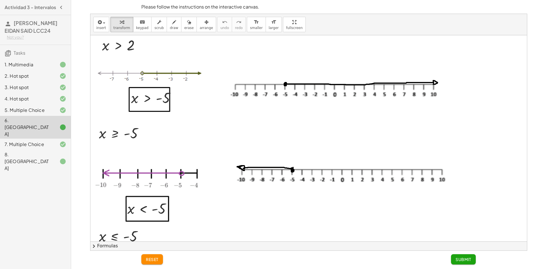
scroll to position [112, 0]
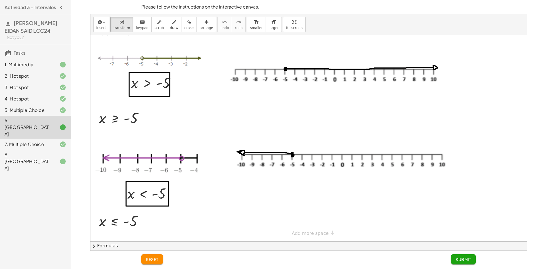
click at [46, 139] on div "7. Multiple Choice" at bounding box center [35, 144] width 71 height 11
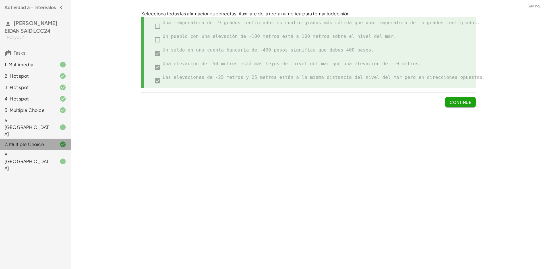
click at [44, 150] on div "8. [GEOGRAPHIC_DATA]" at bounding box center [35, 161] width 71 height 23
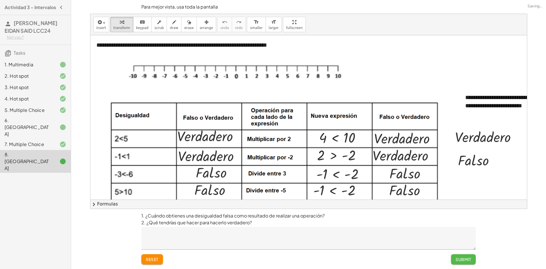
click at [471, 262] on button "Submit" at bounding box center [463, 259] width 25 height 10
